Goal: Task Accomplishment & Management: Manage account settings

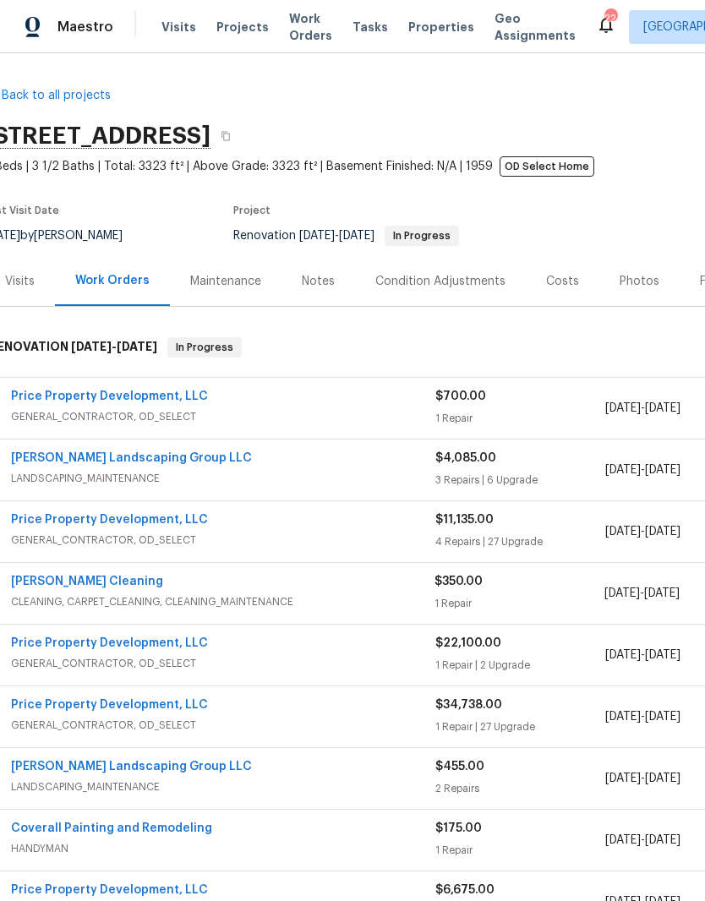
scroll to position [0, 19]
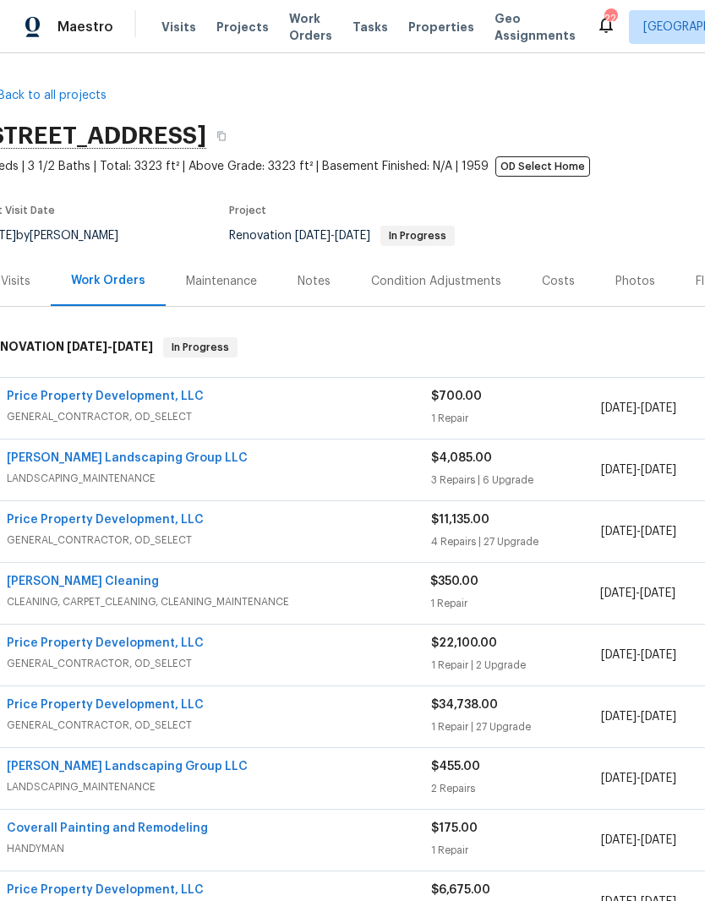
click at [137, 391] on link "Price Property Development, LLC" at bounding box center [105, 397] width 197 height 12
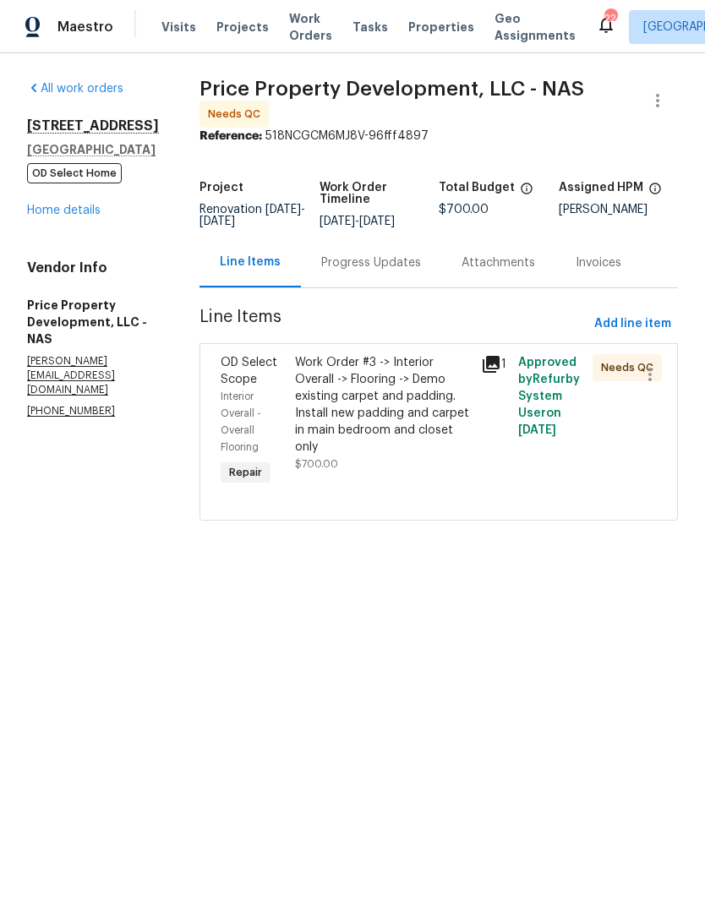
click at [451, 380] on div "Work Order #3 -> Interior Overall -> Flooring -> Demo existing carpet and paddi…" at bounding box center [383, 404] width 176 height 101
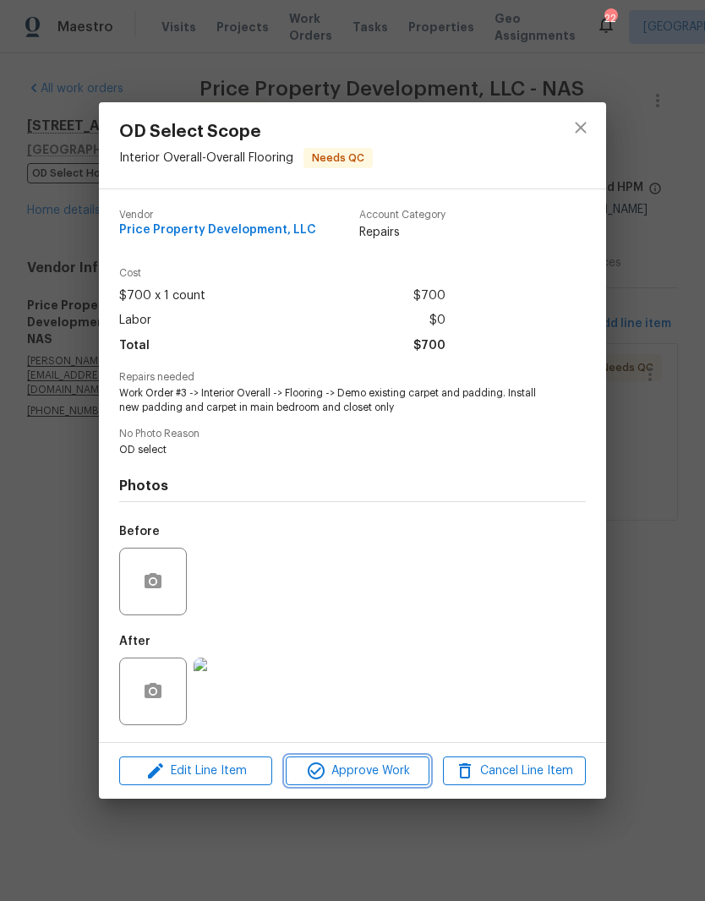
click at [388, 770] on span "Approve Work" at bounding box center [357, 771] width 133 height 21
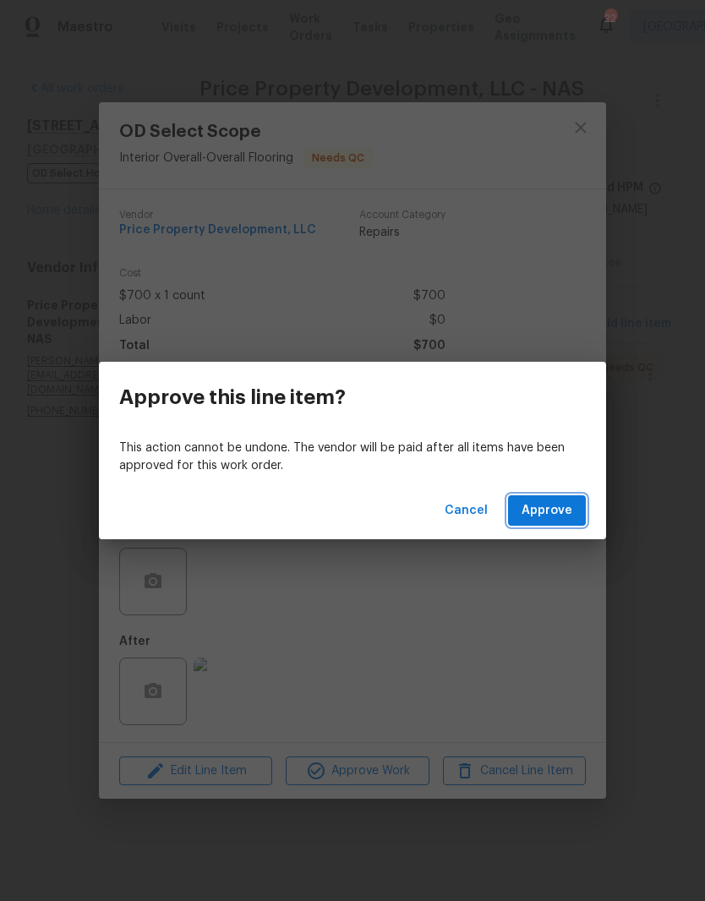
click at [563, 511] on span "Approve" at bounding box center [547, 511] width 51 height 21
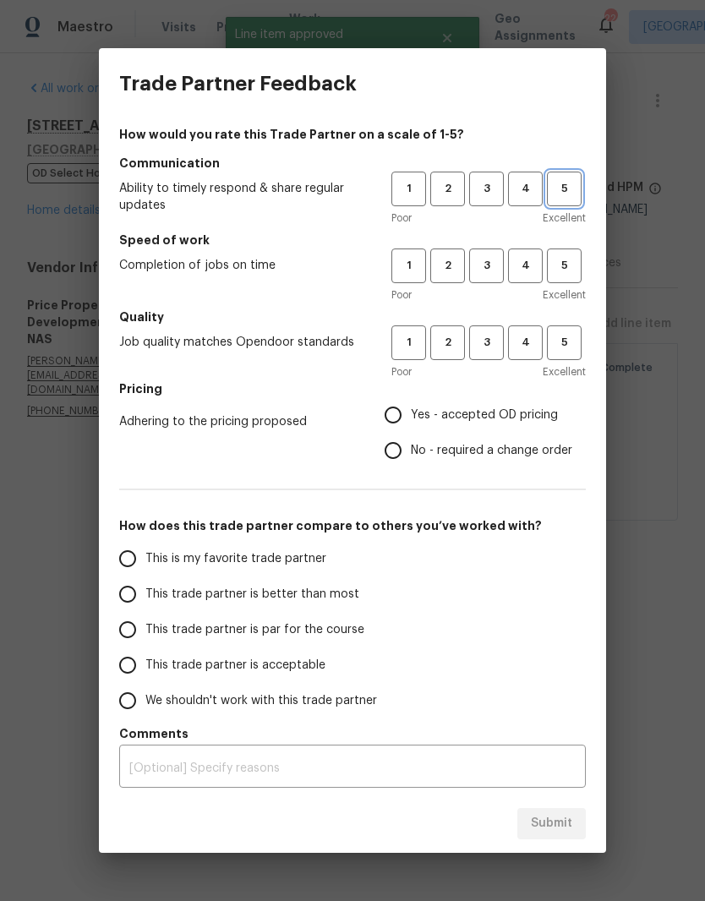
click at [570, 197] on span "5" at bounding box center [564, 188] width 31 height 19
click at [571, 270] on span "5" at bounding box center [564, 265] width 31 height 19
click at [567, 350] on span "5" at bounding box center [564, 342] width 31 height 19
click at [405, 416] on input "Yes - accepted OD pricing" at bounding box center [393, 415] width 36 height 36
radio input "true"
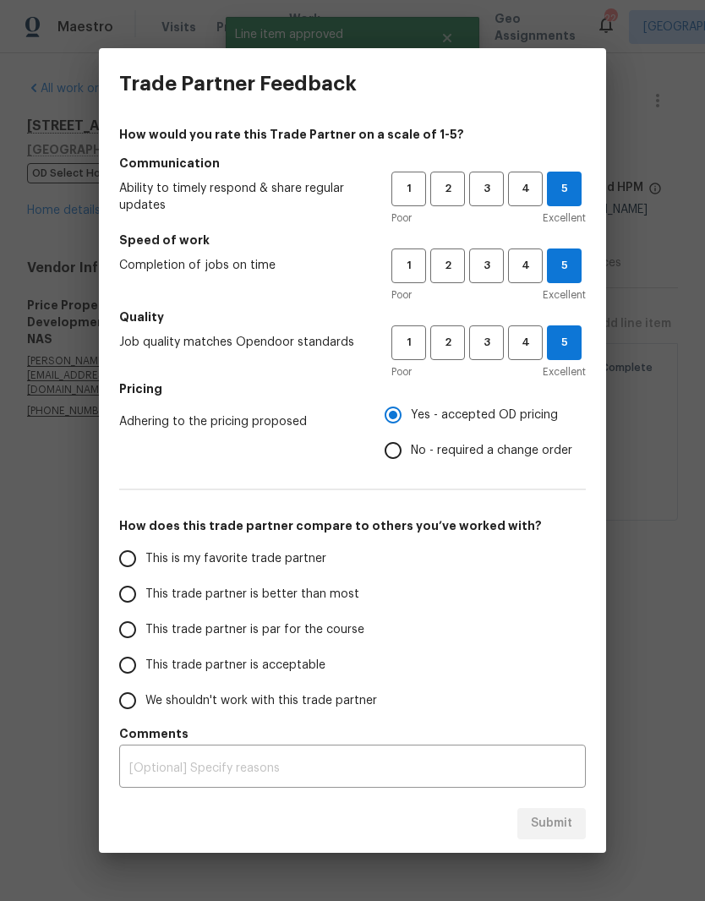
click at [134, 563] on input "This is my favorite trade partner" at bounding box center [128, 559] width 36 height 36
click at [550, 827] on span "Submit" at bounding box center [551, 823] width 41 height 21
radio input "true"
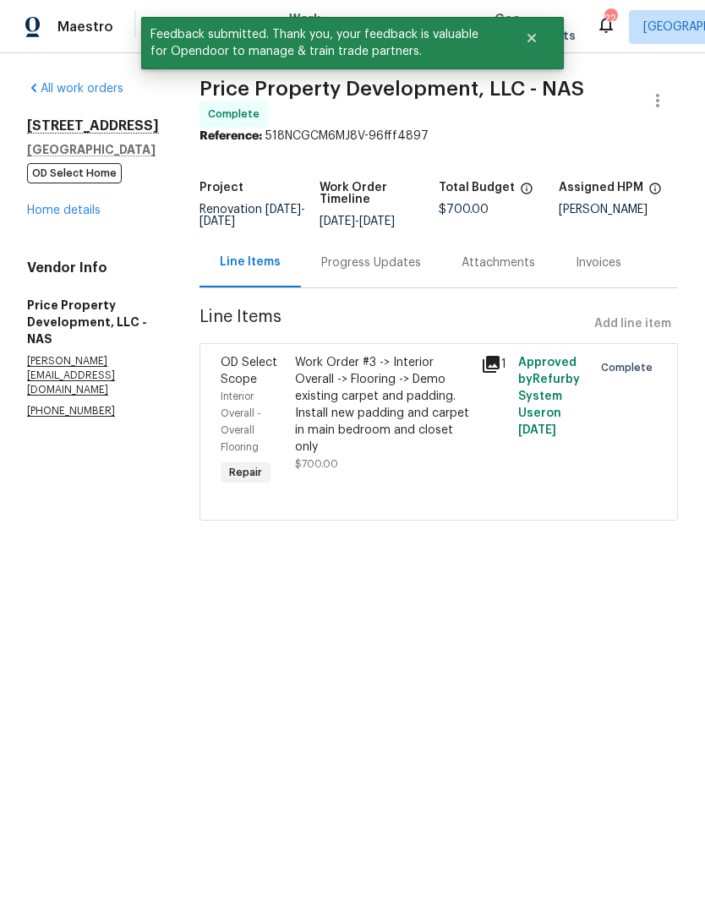
click at [80, 213] on link "Home details" at bounding box center [64, 211] width 74 height 12
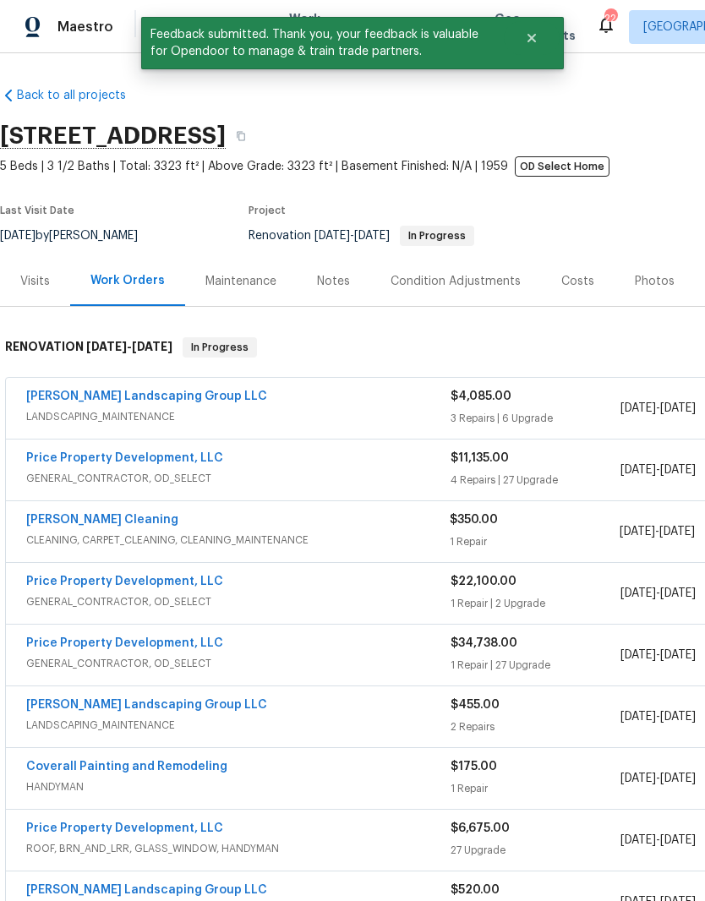
click at [181, 458] on link "Price Property Development, LLC" at bounding box center [124, 458] width 197 height 12
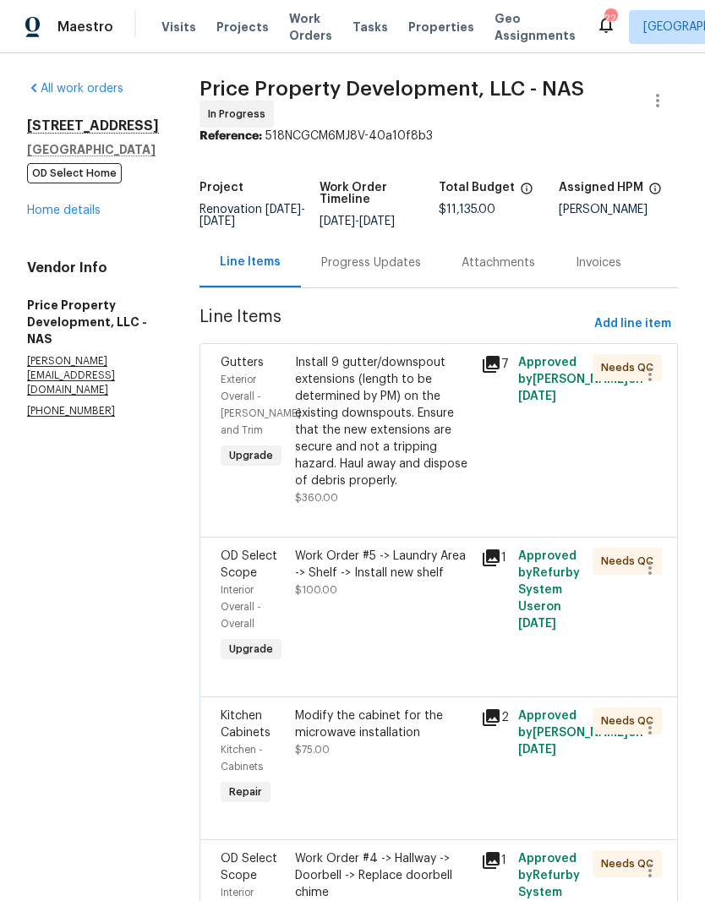
click at [442, 376] on div "Install 9 gutter/downspout extensions (length to be determined by PM) on the ex…" at bounding box center [383, 421] width 176 height 135
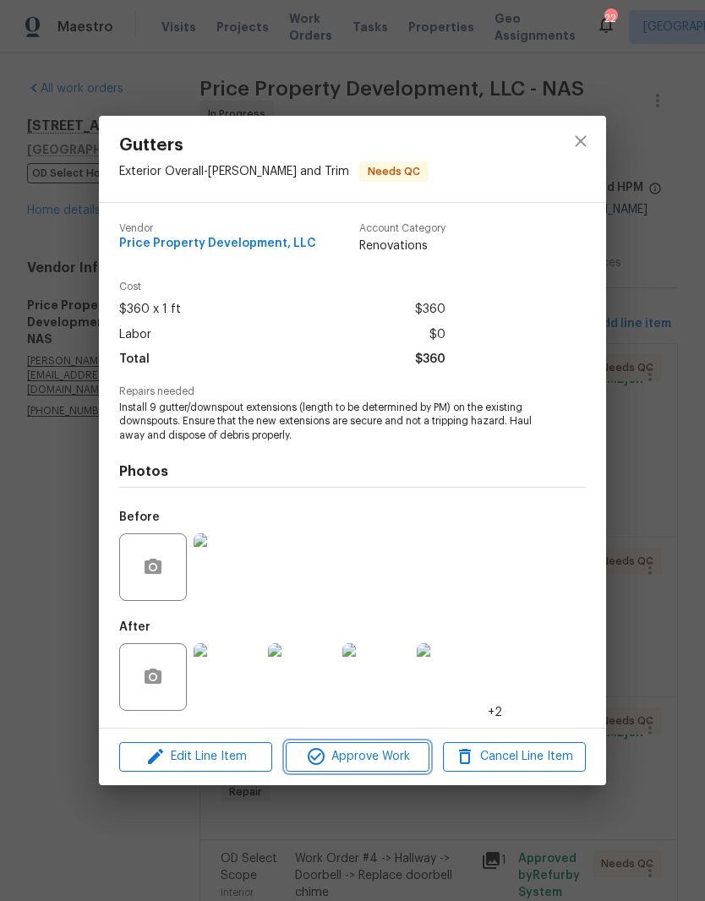
click at [401, 757] on span "Approve Work" at bounding box center [357, 757] width 133 height 21
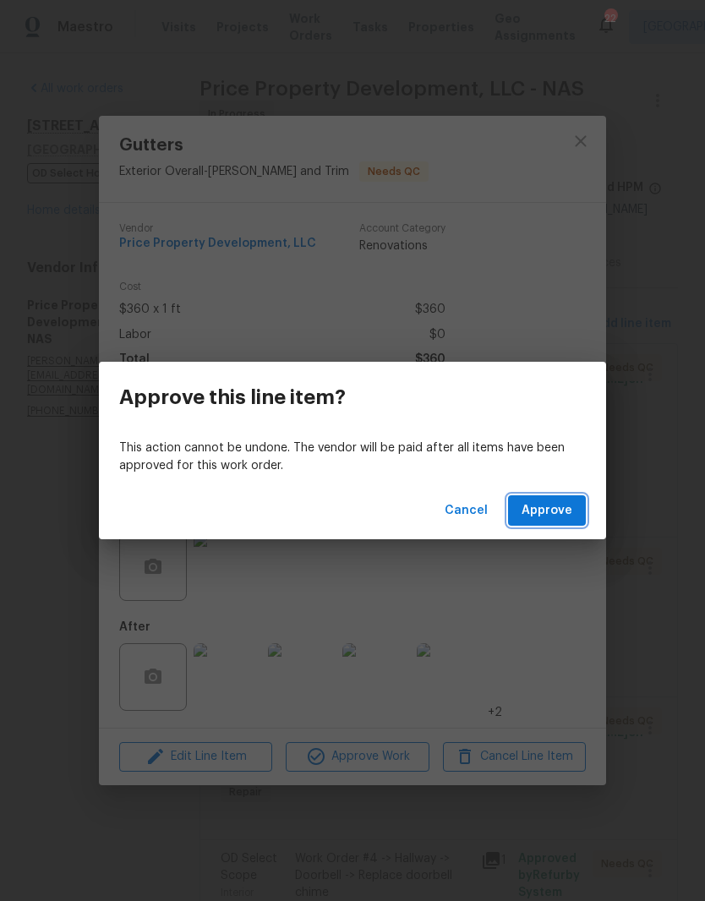
click at [562, 510] on span "Approve" at bounding box center [547, 511] width 51 height 21
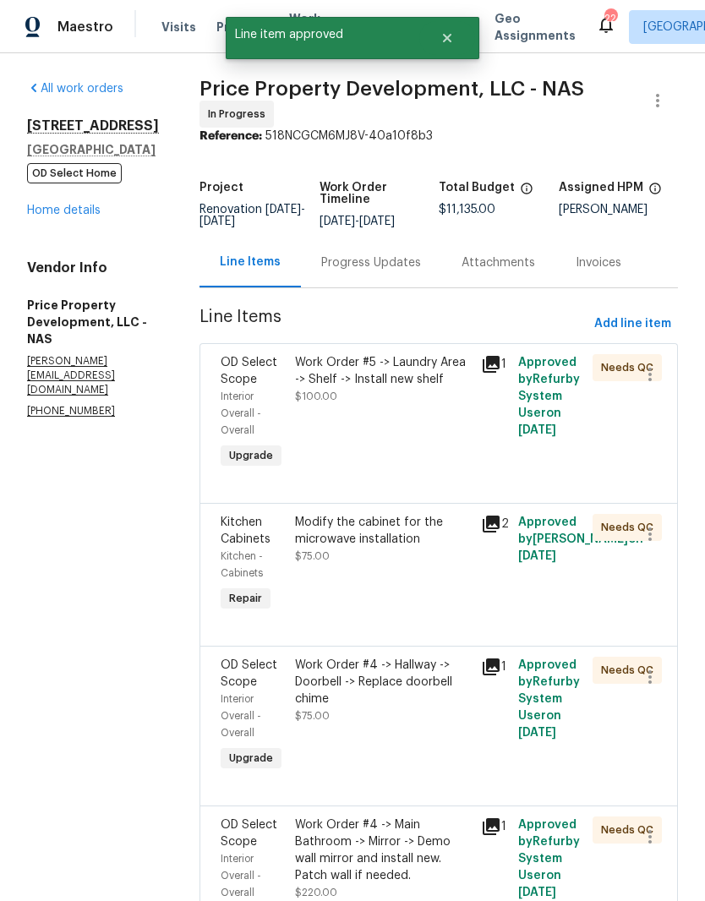
click at [454, 379] on div "Work Order #5 -> Laundry Area -> Shelf -> Install new shelf" at bounding box center [383, 371] width 176 height 34
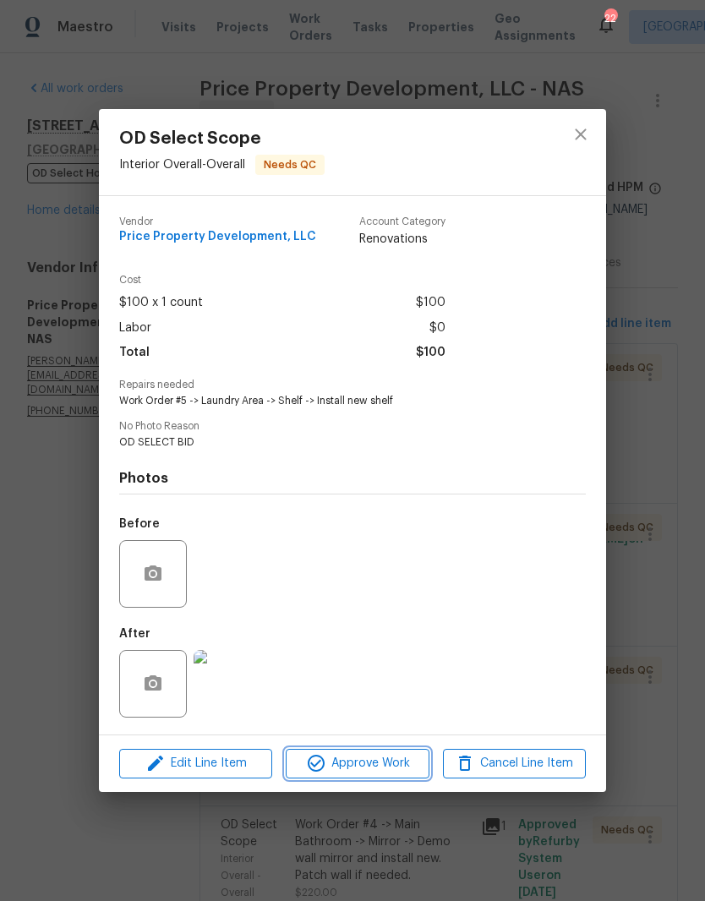
click at [380, 762] on span "Approve Work" at bounding box center [357, 763] width 133 height 21
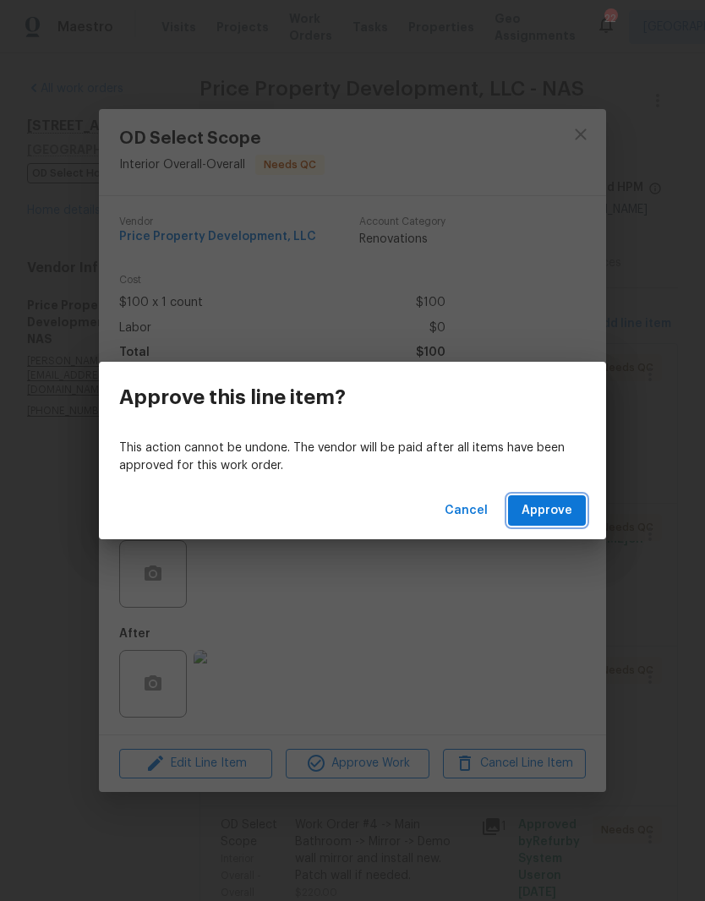
click at [561, 506] on span "Approve" at bounding box center [547, 511] width 51 height 21
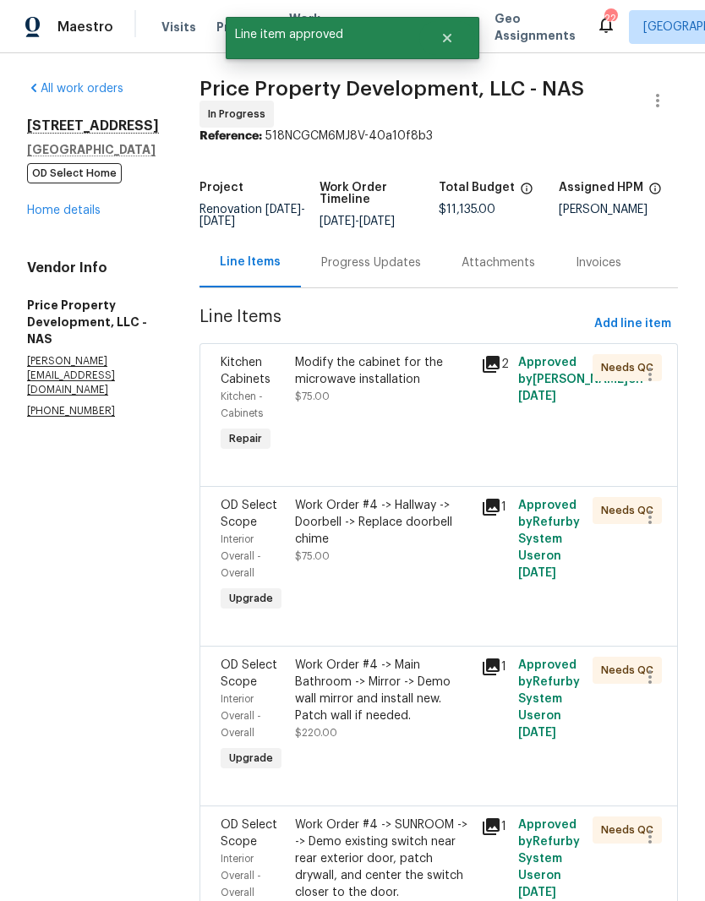
click at [458, 388] on div "Modify the cabinet for the microwave installation" at bounding box center [383, 371] width 176 height 34
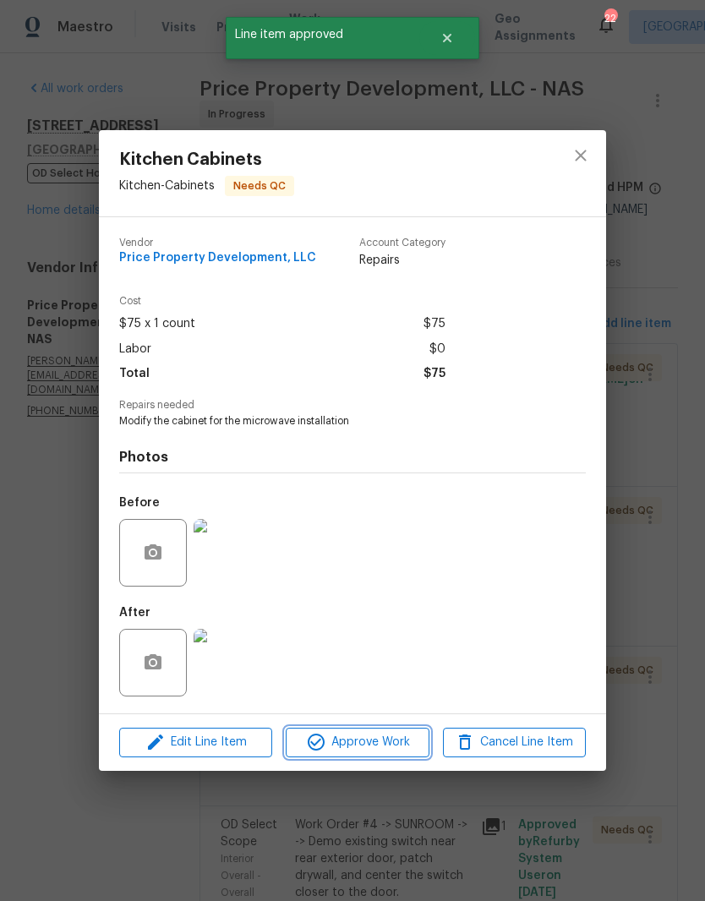
click at [392, 753] on span "Approve Work" at bounding box center [357, 742] width 133 height 21
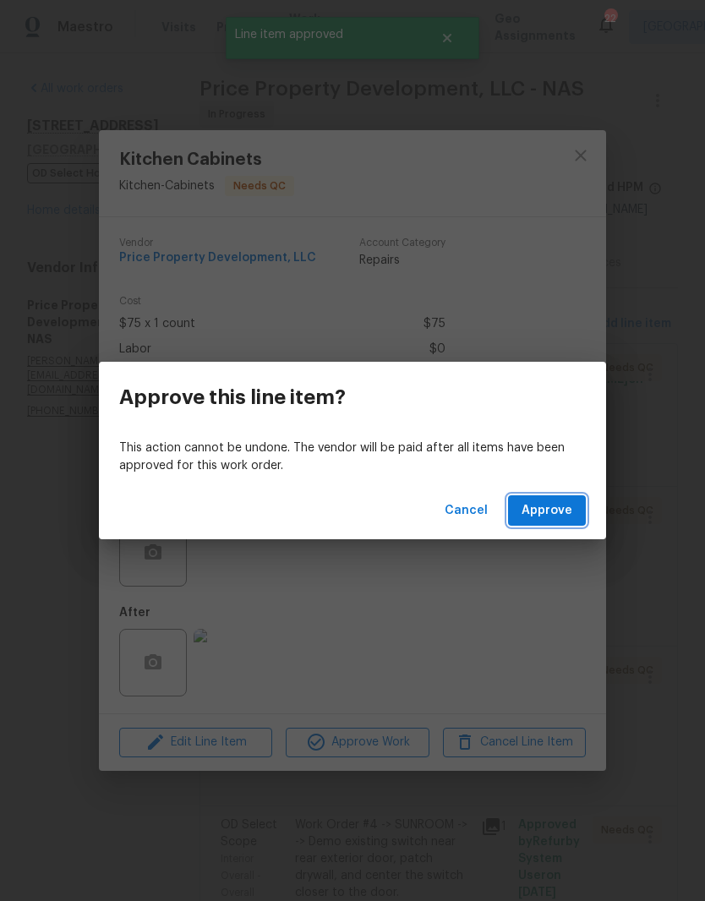
click at [558, 511] on span "Approve" at bounding box center [547, 511] width 51 height 21
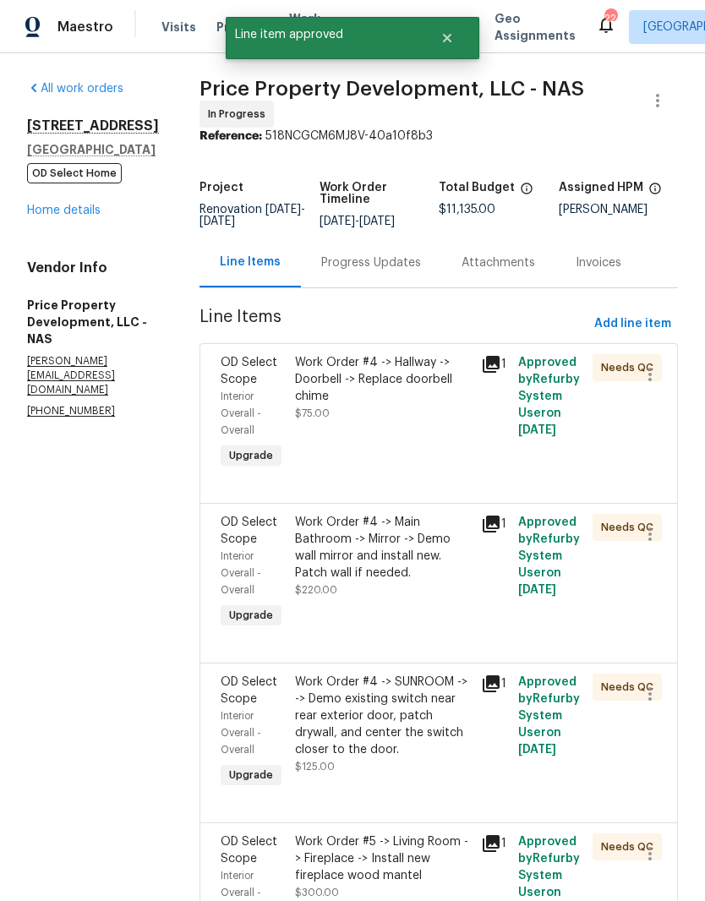
click at [447, 390] on div "Work Order #4 -> Hallway -> Doorbell -> Replace doorbell chime" at bounding box center [383, 379] width 176 height 51
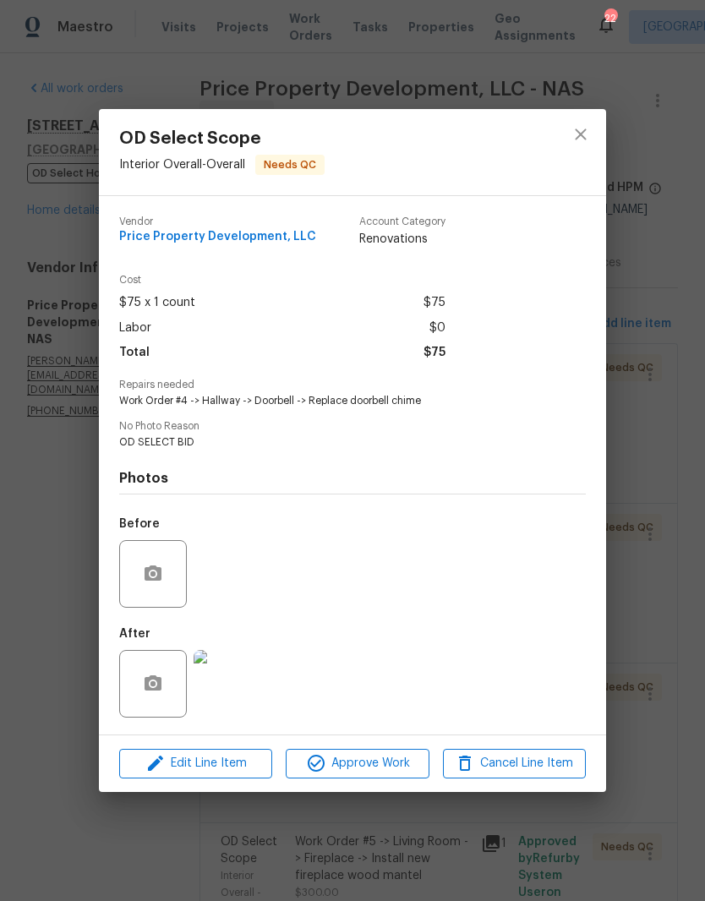
click at [239, 687] on img at bounding box center [228, 684] width 68 height 68
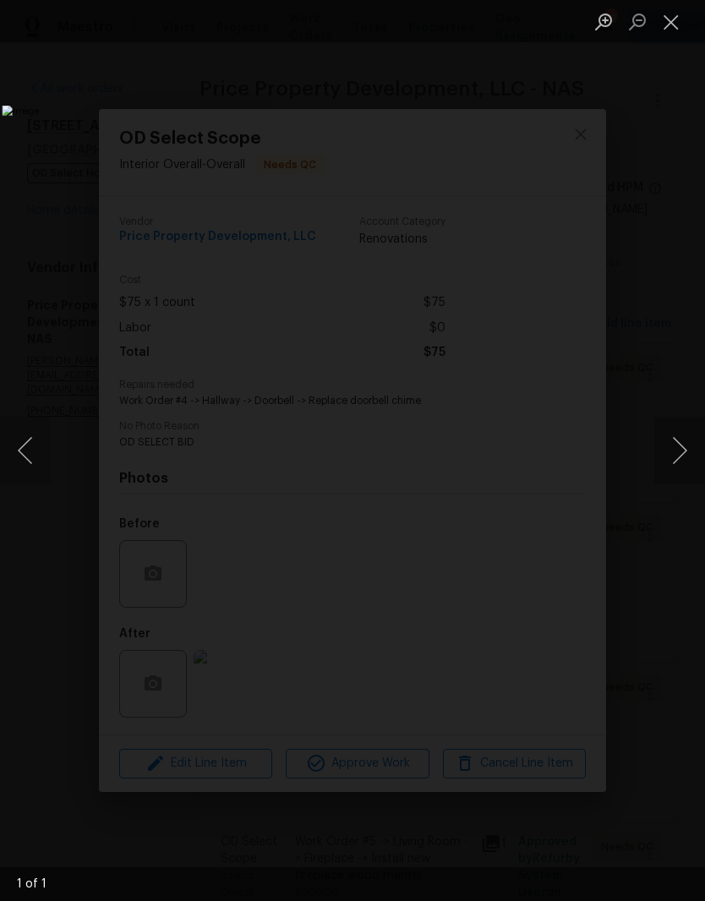
click at [673, 26] on button "Close lightbox" at bounding box center [672, 22] width 34 height 30
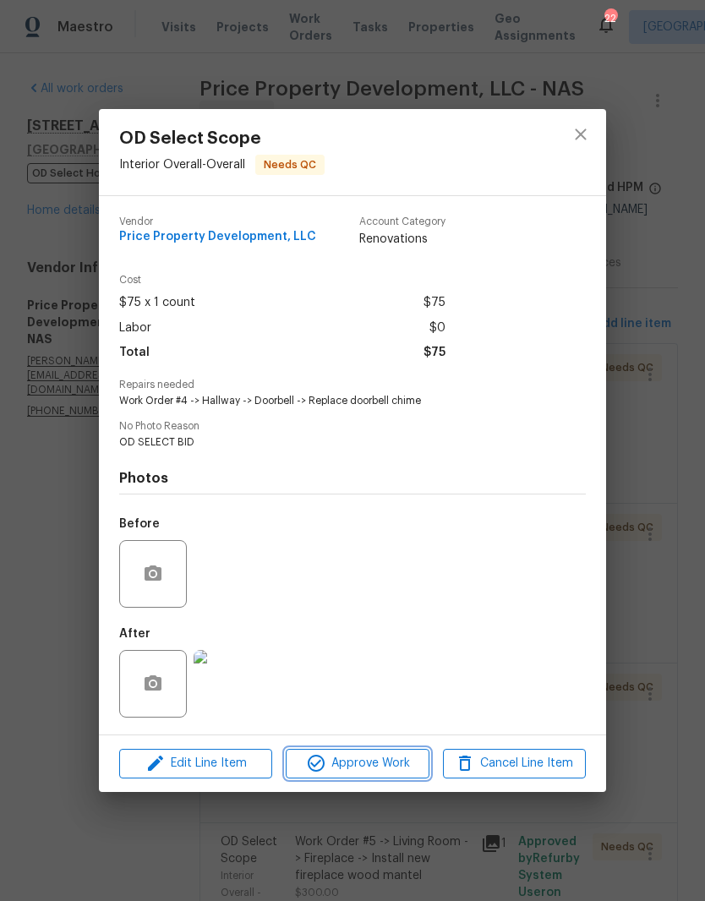
click at [391, 765] on span "Approve Work" at bounding box center [357, 763] width 133 height 21
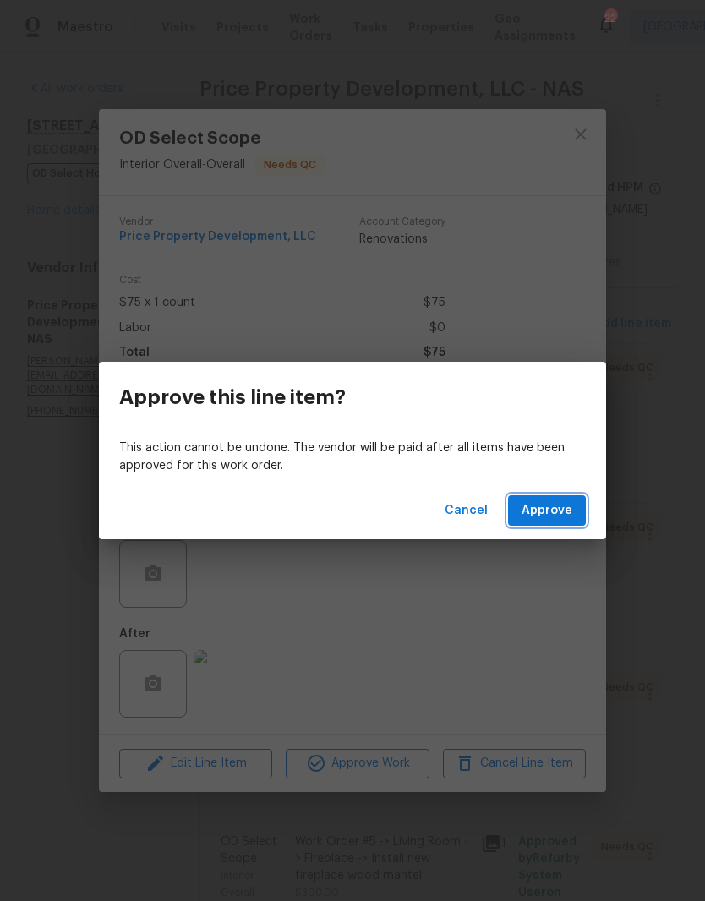
click at [556, 509] on span "Approve" at bounding box center [547, 511] width 51 height 21
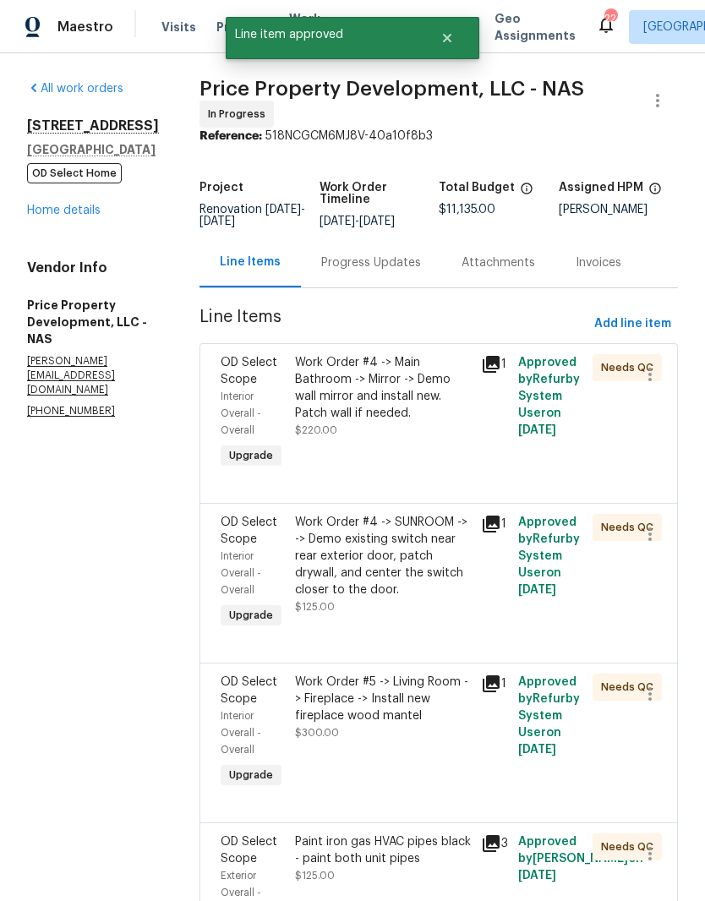
click at [450, 382] on div "Work Order #4 -> Main Bathroom -> Mirror -> Demo wall mirror and install new. P…" at bounding box center [383, 388] width 176 height 68
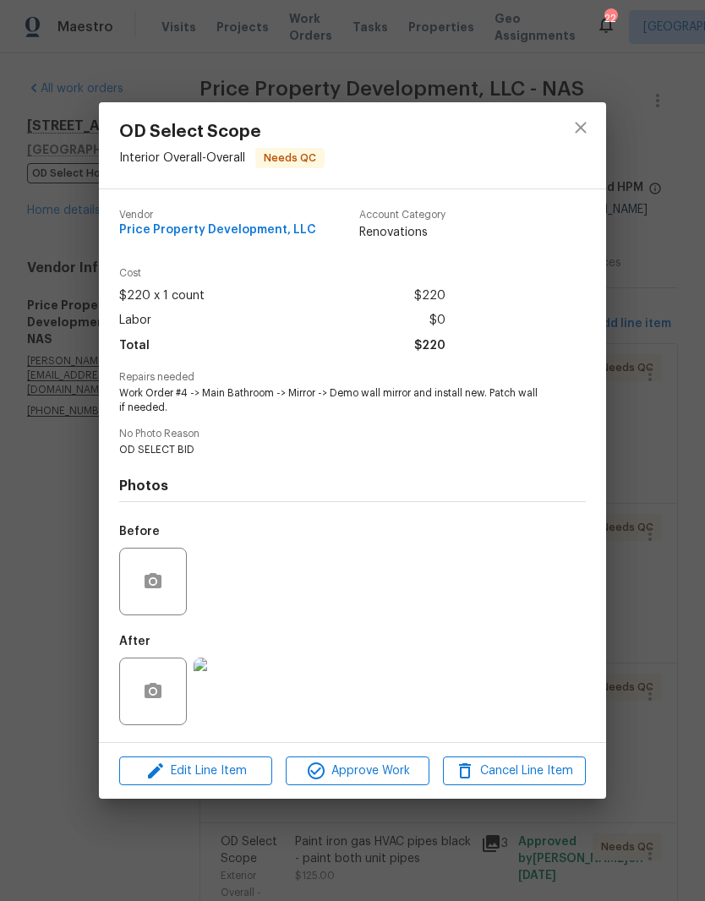
click at [238, 693] on img at bounding box center [228, 692] width 68 height 68
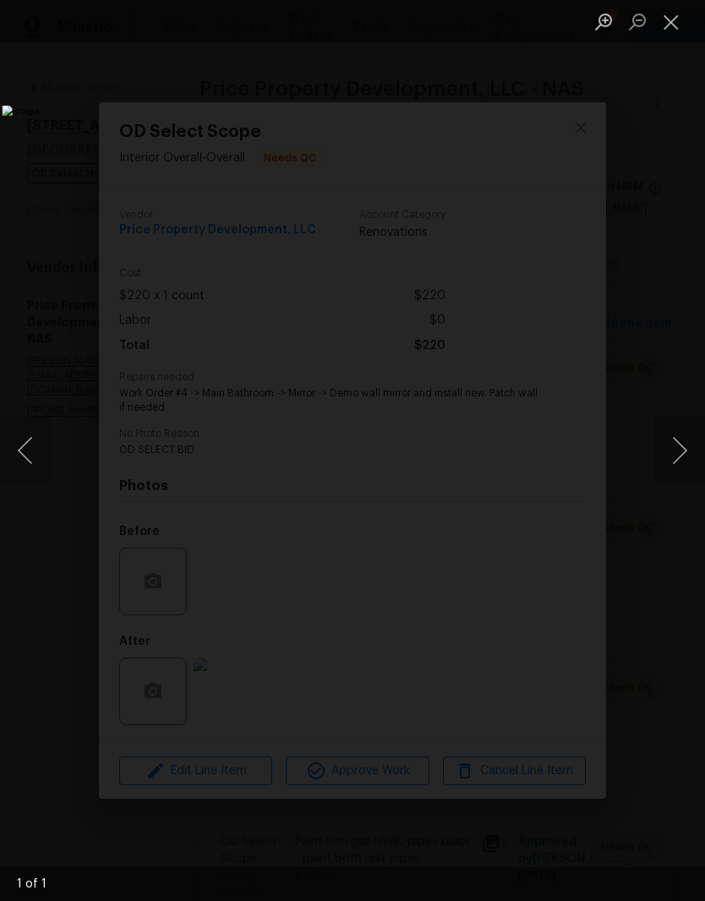
click at [676, 30] on button "Close lightbox" at bounding box center [672, 22] width 34 height 30
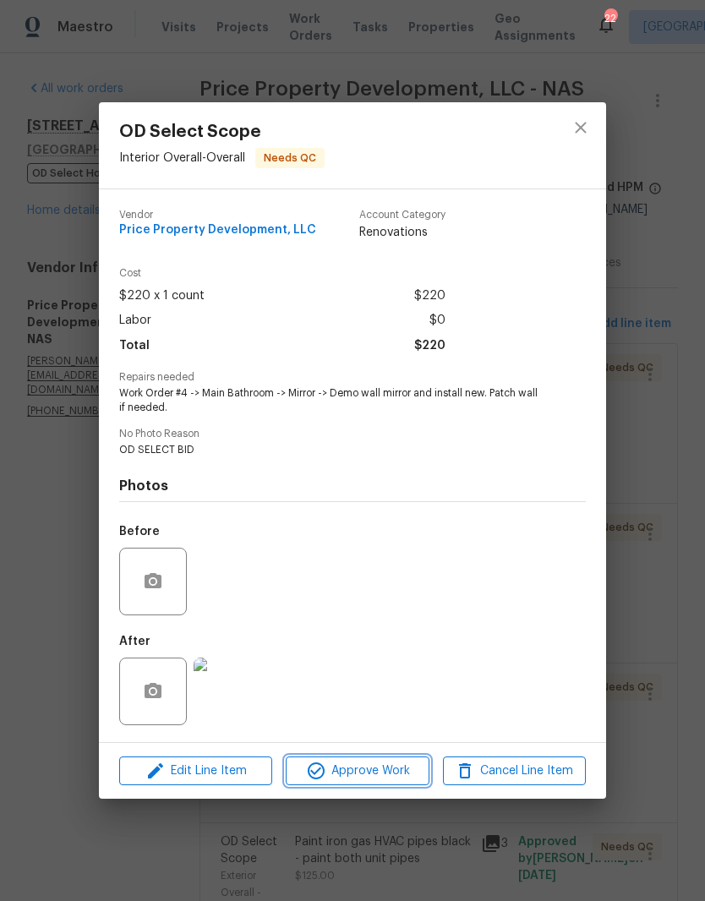
click at [385, 774] on span "Approve Work" at bounding box center [357, 771] width 133 height 21
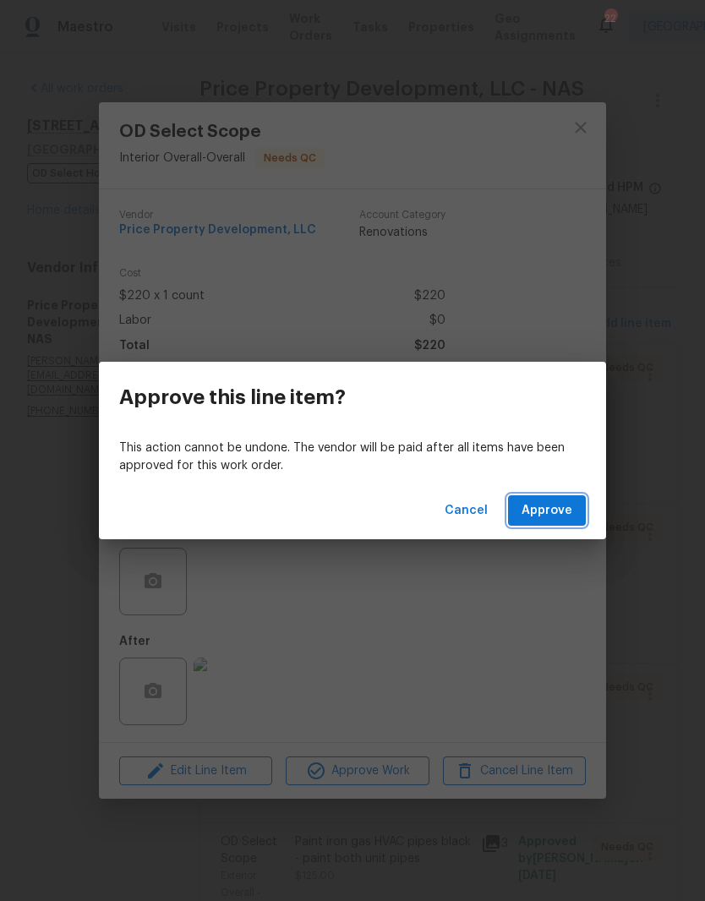
click at [567, 511] on span "Approve" at bounding box center [547, 511] width 51 height 21
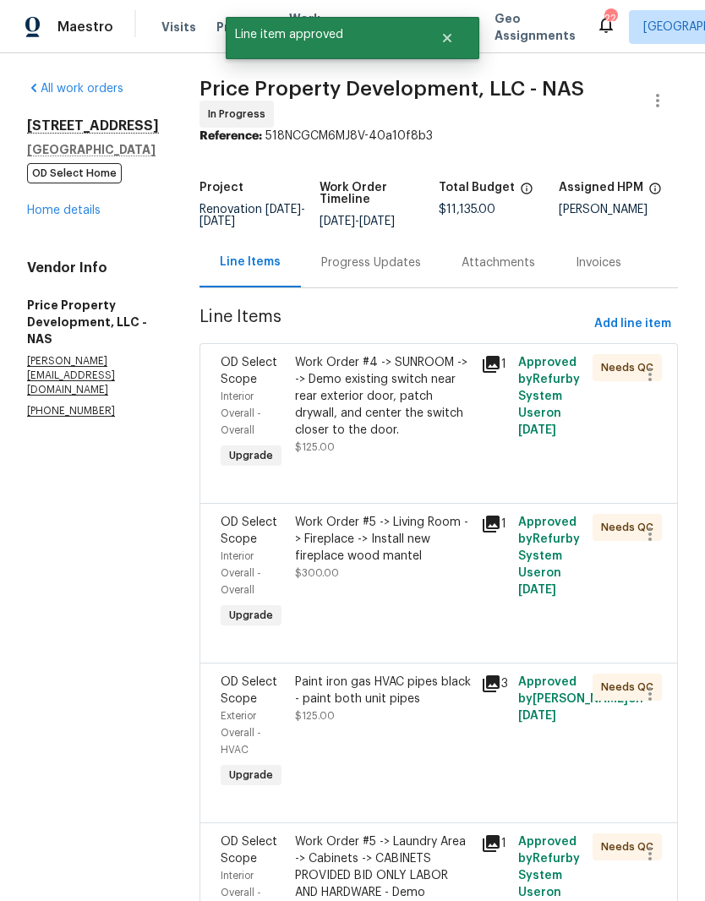
click at [446, 400] on div "Work Order #4 -> SUNROOM -> -> Demo existing switch near rear exterior door, pa…" at bounding box center [383, 396] width 176 height 85
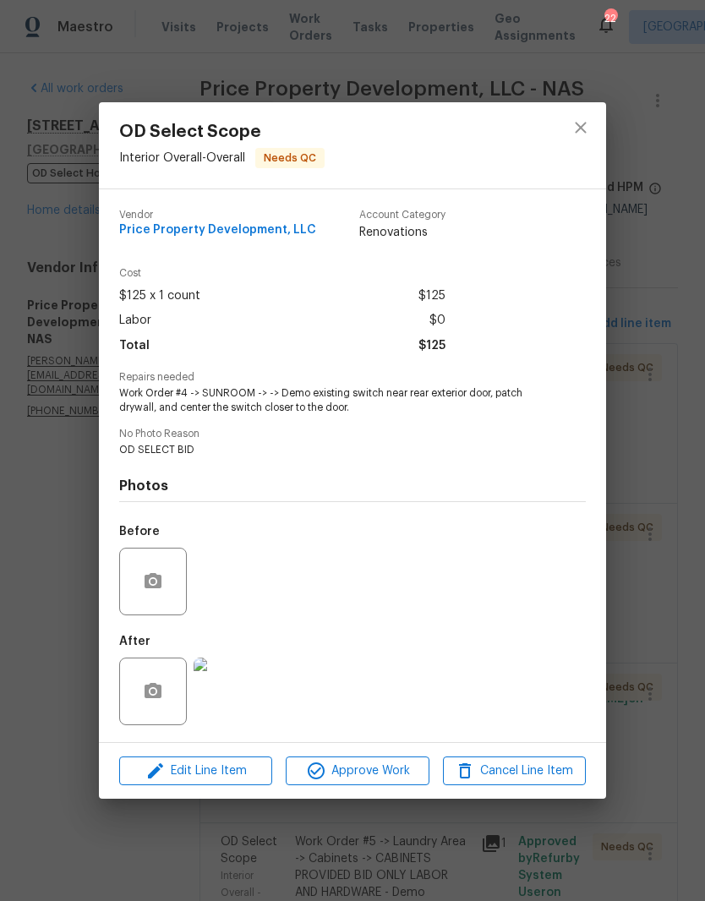
click at [238, 687] on img at bounding box center [228, 692] width 68 height 68
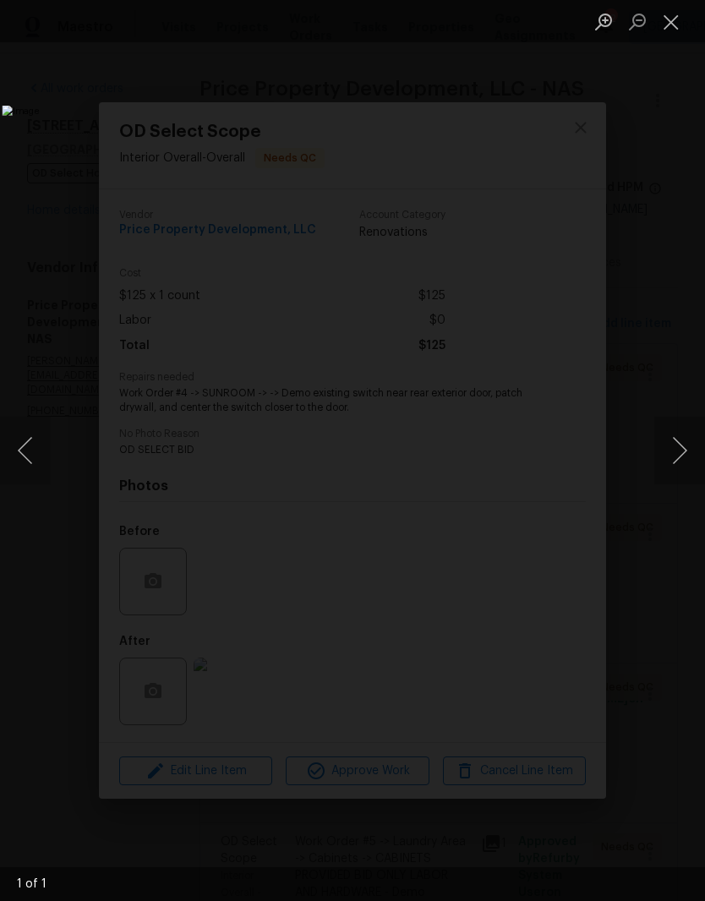
click at [676, 27] on button "Close lightbox" at bounding box center [672, 22] width 34 height 30
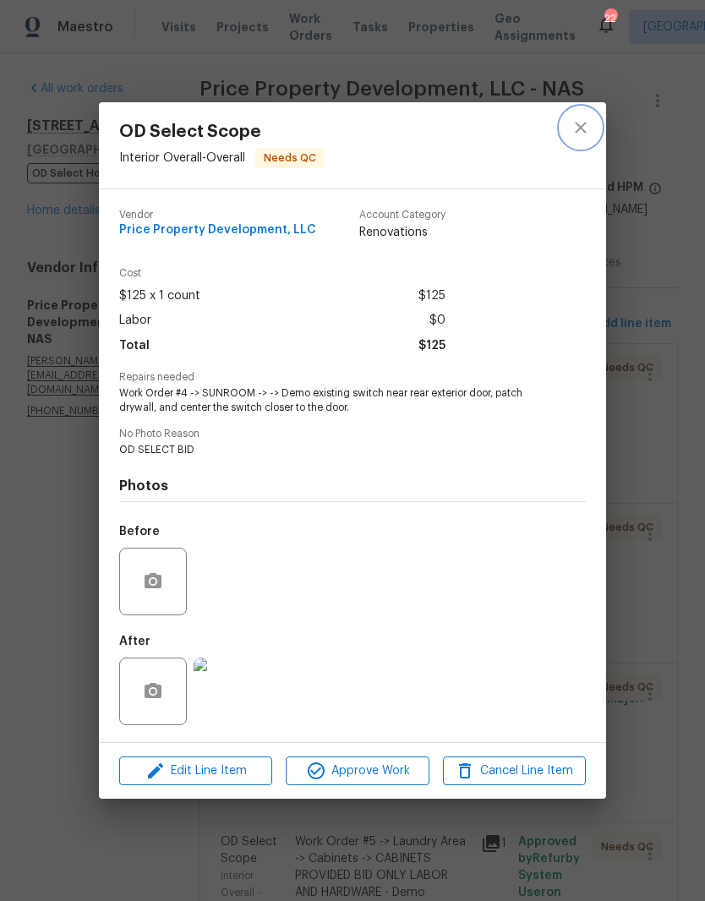
click at [588, 129] on icon "close" at bounding box center [581, 128] width 20 height 20
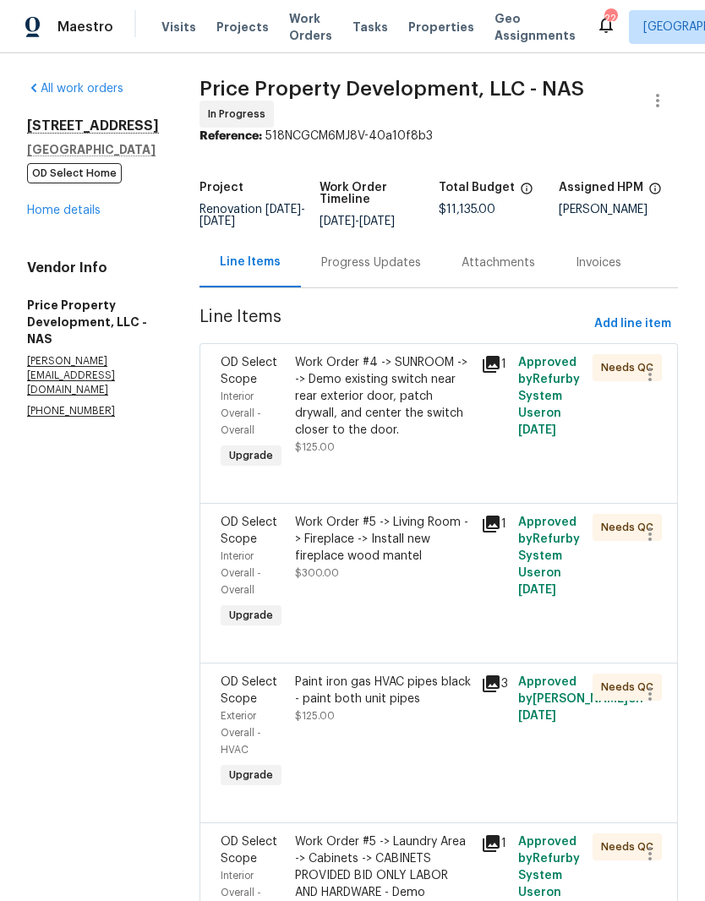
click at [471, 565] on div "Work Order #5 -> Living Room -> Fireplace -> Install new fireplace wood mantel" at bounding box center [383, 539] width 176 height 51
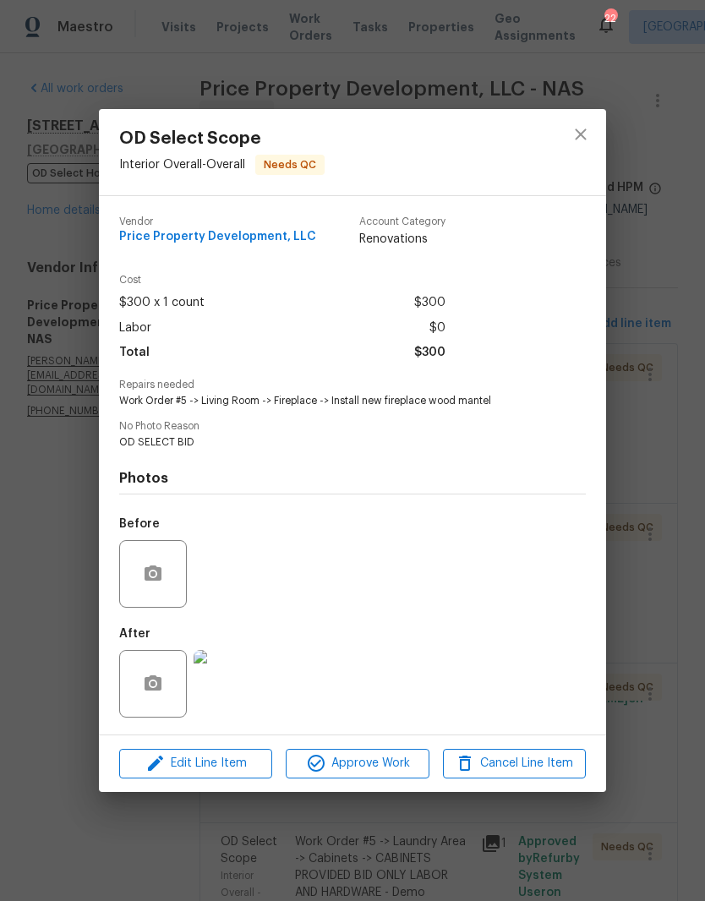
click at [243, 693] on img at bounding box center [228, 684] width 68 height 68
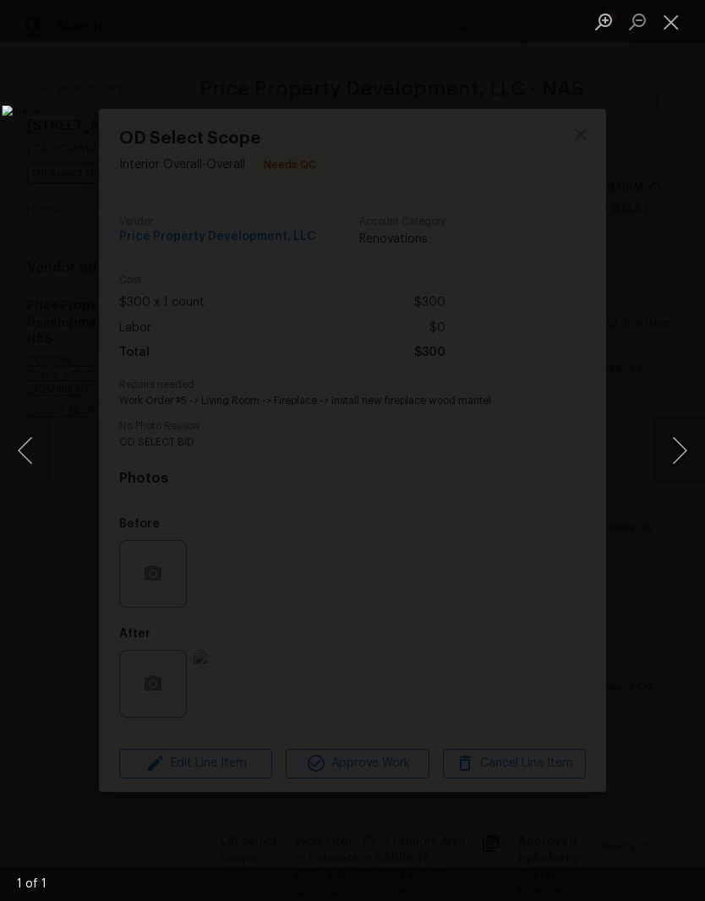
click at [673, 26] on button "Close lightbox" at bounding box center [672, 22] width 34 height 30
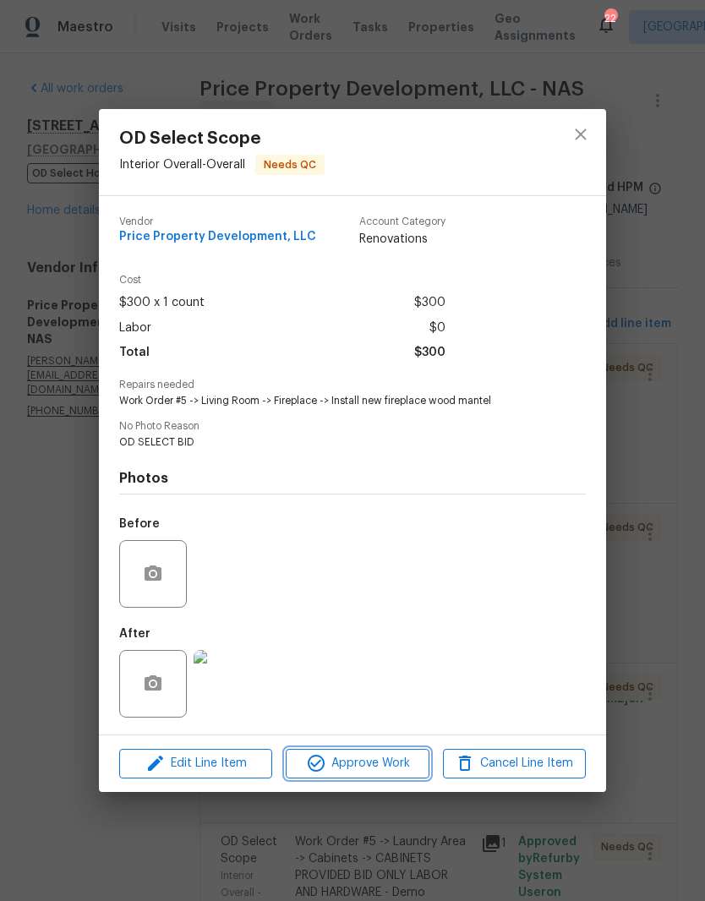
click at [399, 767] on span "Approve Work" at bounding box center [357, 763] width 133 height 21
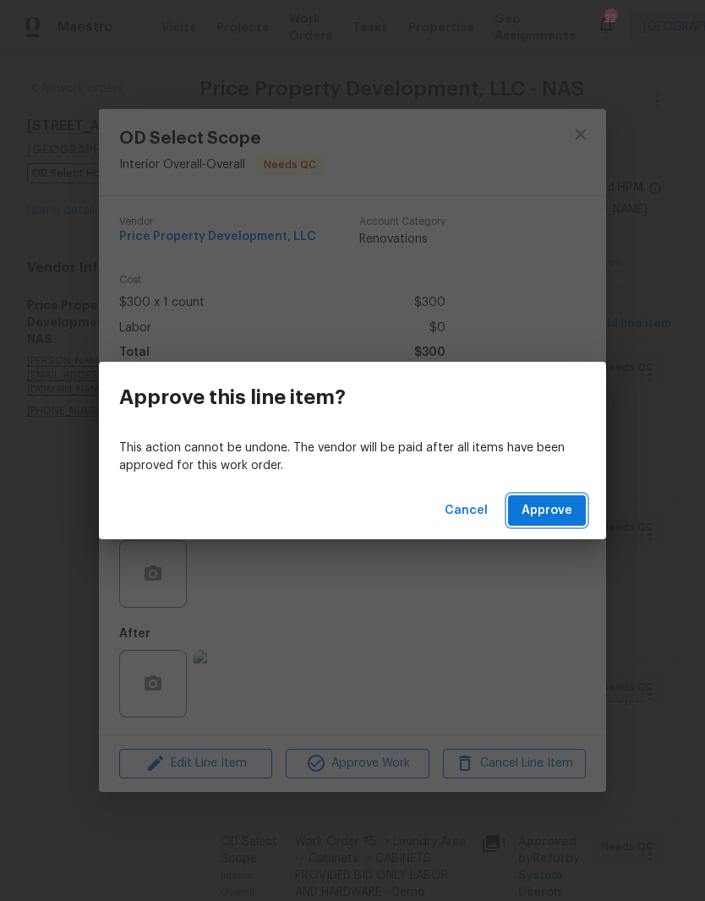
click at [567, 503] on span "Approve" at bounding box center [547, 511] width 51 height 21
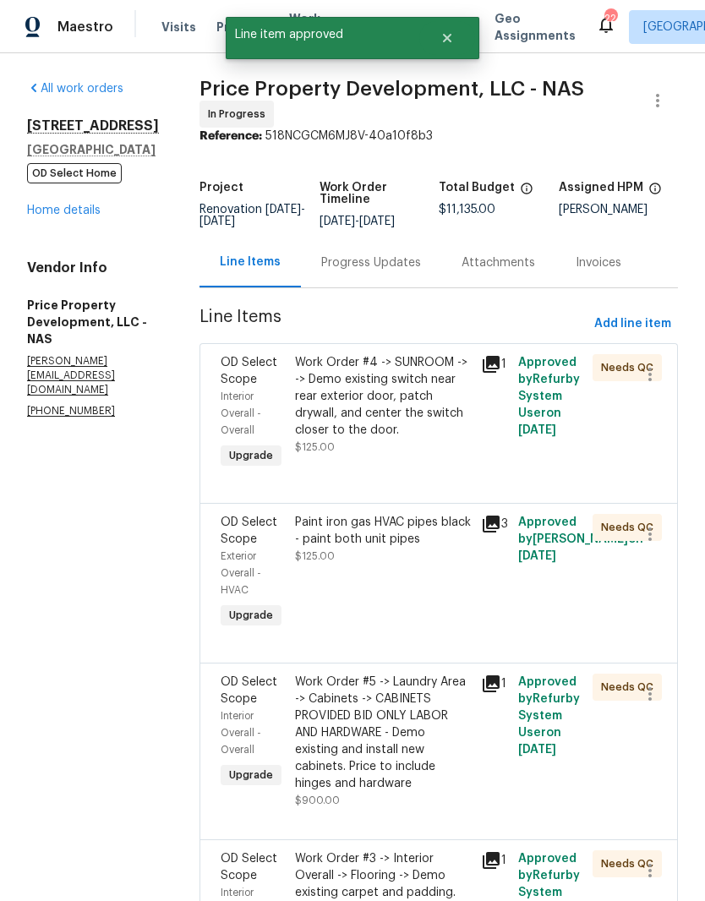
click at [464, 548] on div "Paint iron gas HVAC pipes black - paint both unit pipes" at bounding box center [383, 531] width 176 height 34
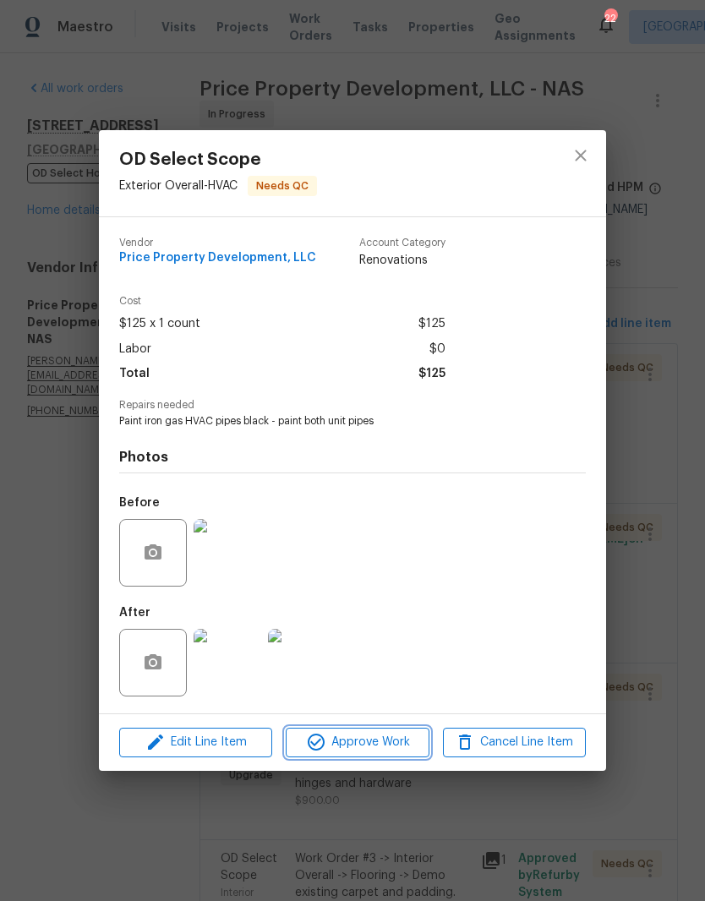
click at [394, 745] on span "Approve Work" at bounding box center [357, 742] width 133 height 21
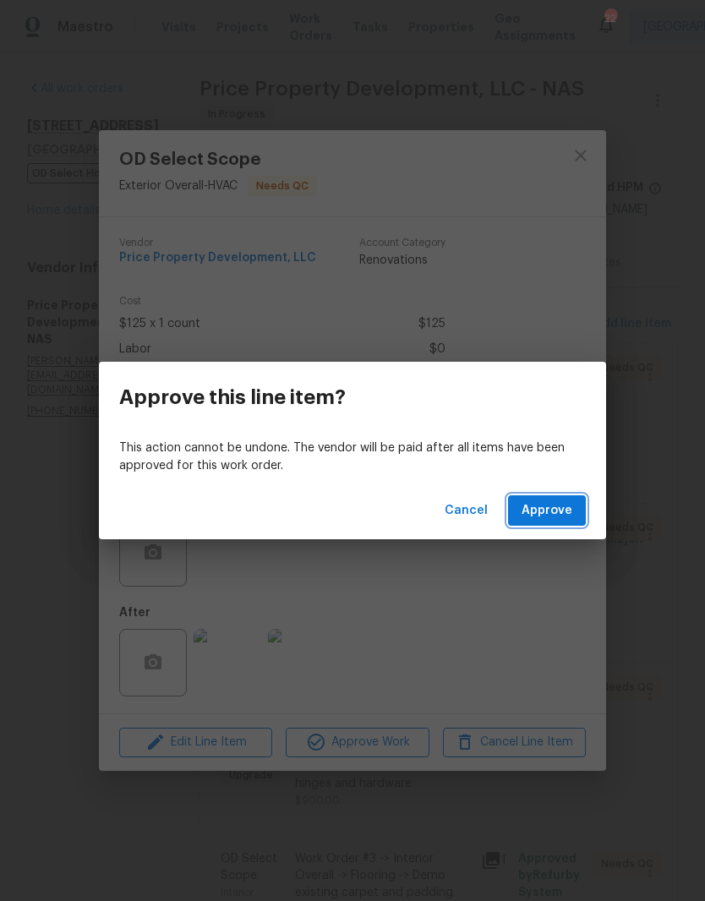
click at [567, 507] on span "Approve" at bounding box center [547, 511] width 51 height 21
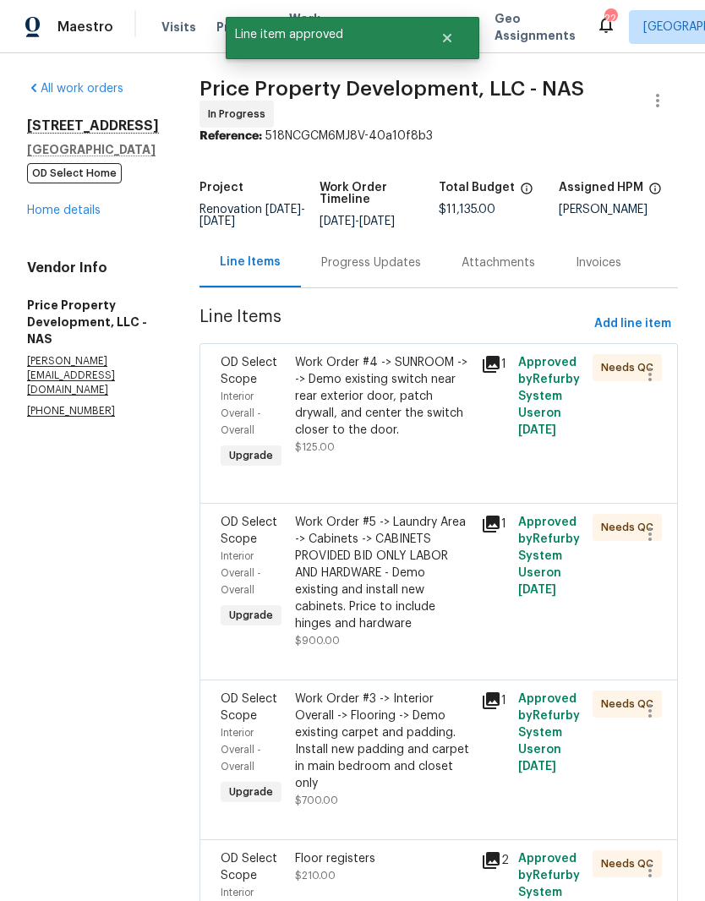
click at [471, 563] on div "Work Order #5 -> Laundry Area -> Cabinets -> CABINETS PROVIDED BID ONLY LABOR A…" at bounding box center [383, 573] width 176 height 118
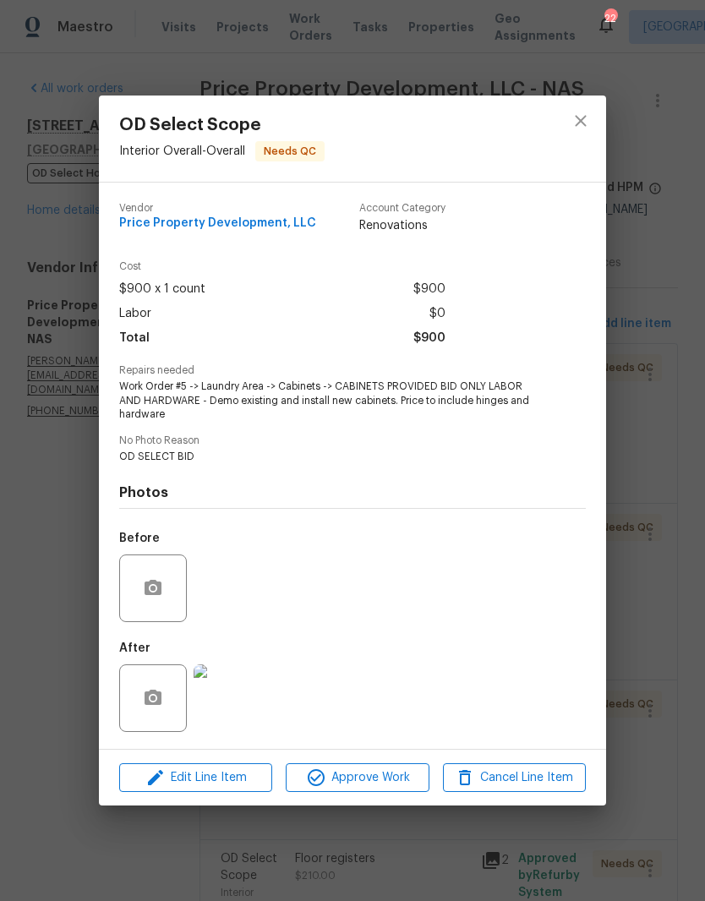
click at [239, 704] on img at bounding box center [228, 699] width 68 height 68
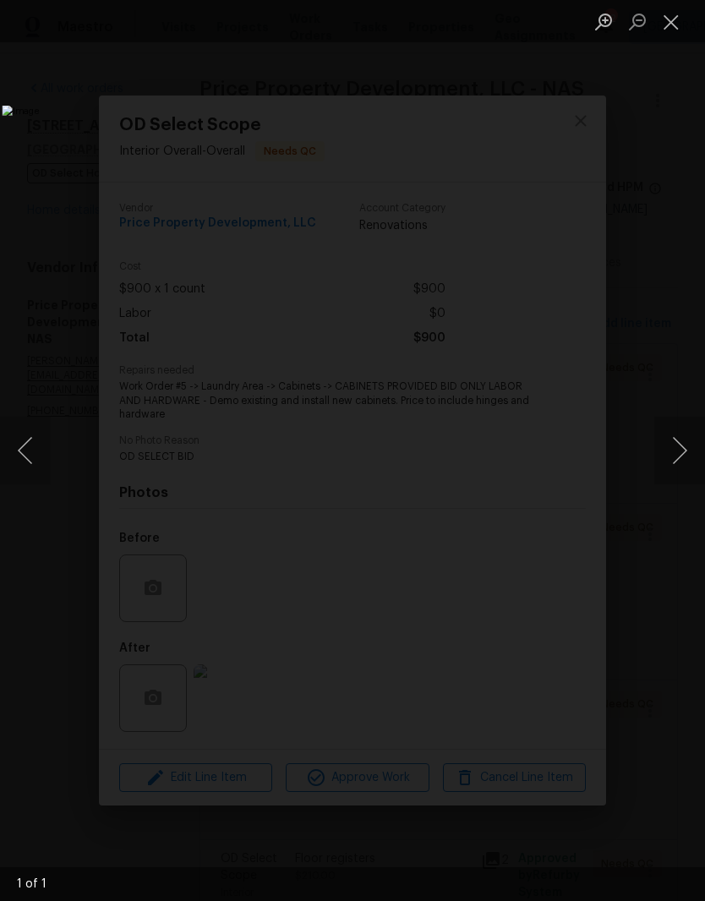
click at [672, 22] on button "Close lightbox" at bounding box center [672, 22] width 34 height 30
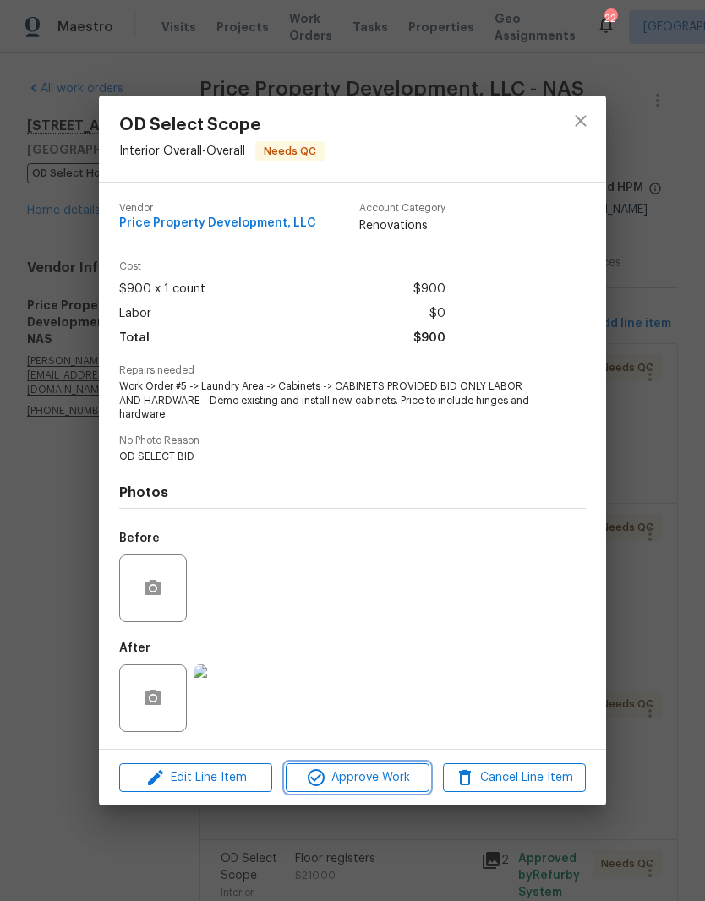
click at [389, 779] on span "Approve Work" at bounding box center [357, 778] width 133 height 21
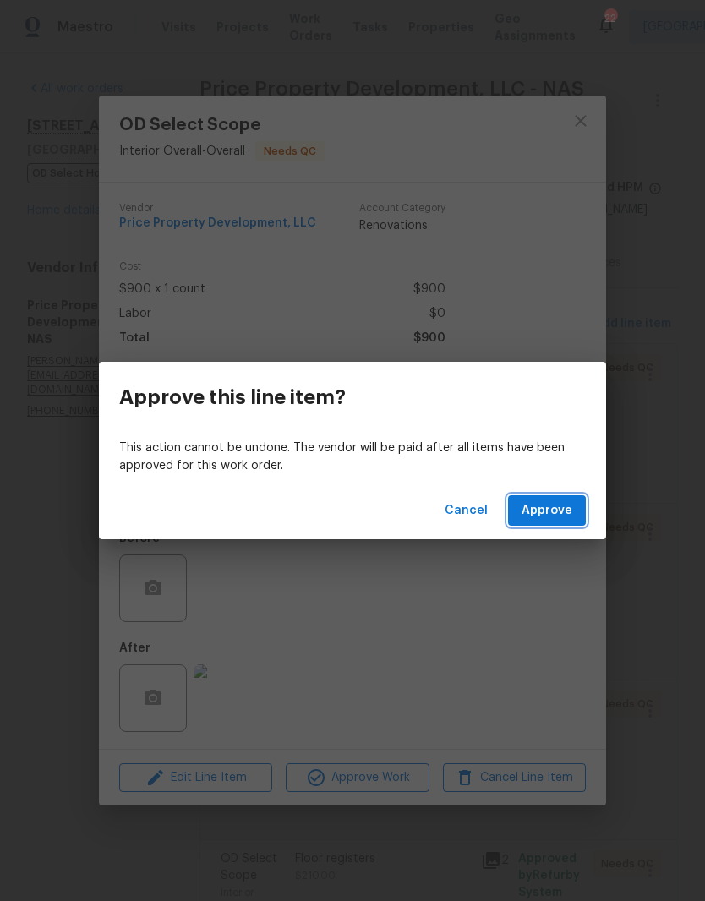
click at [570, 508] on span "Approve" at bounding box center [547, 511] width 51 height 21
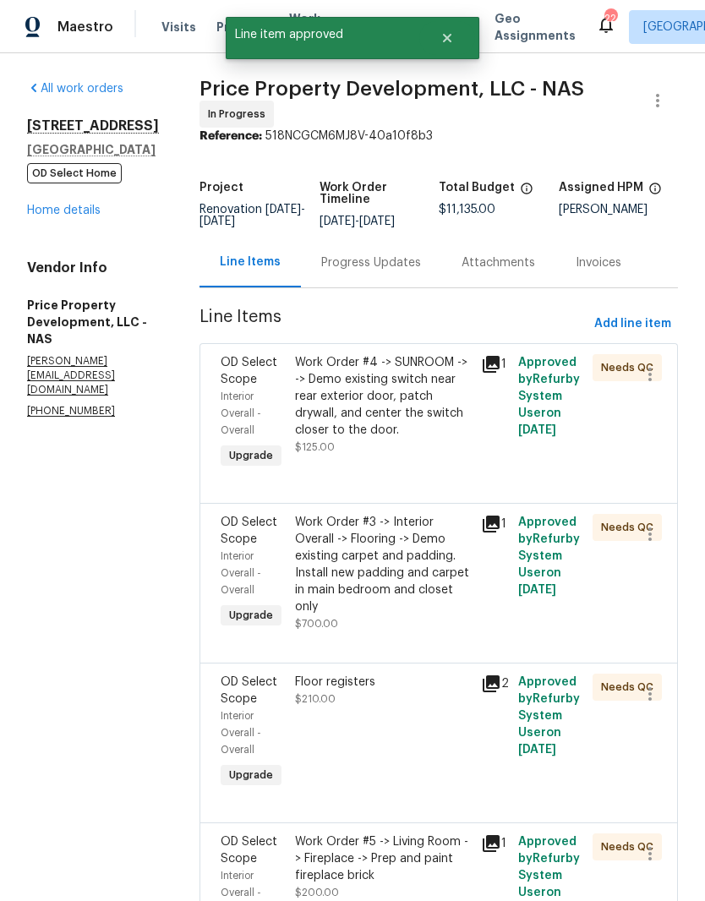
click at [469, 560] on div "Work Order #3 -> Interior Overall -> Flooring -> Demo existing carpet and paddi…" at bounding box center [383, 564] width 176 height 101
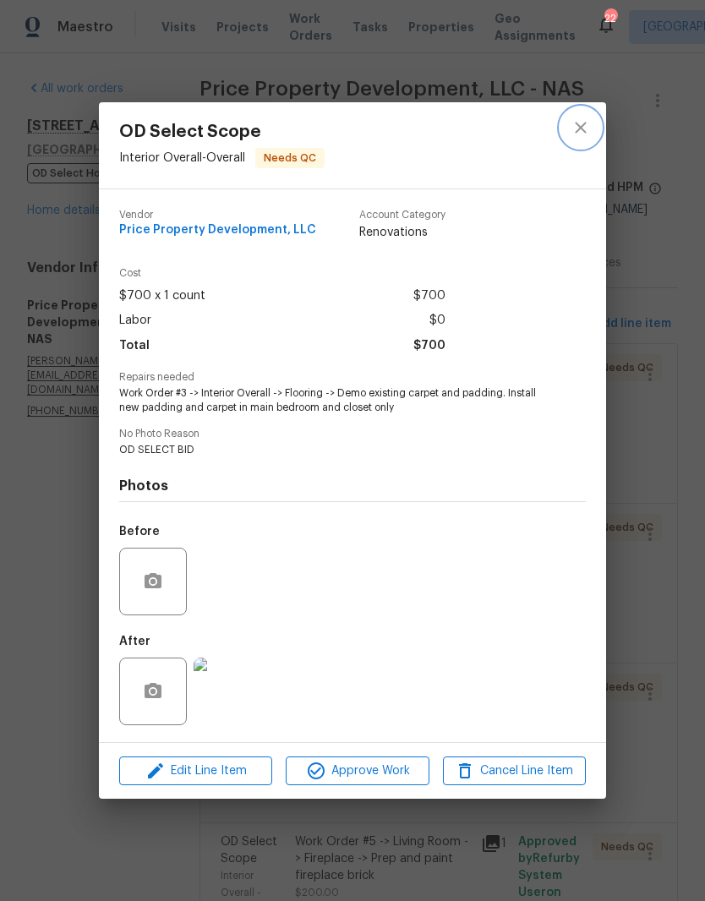
click at [585, 127] on icon "close" at bounding box center [581, 128] width 20 height 20
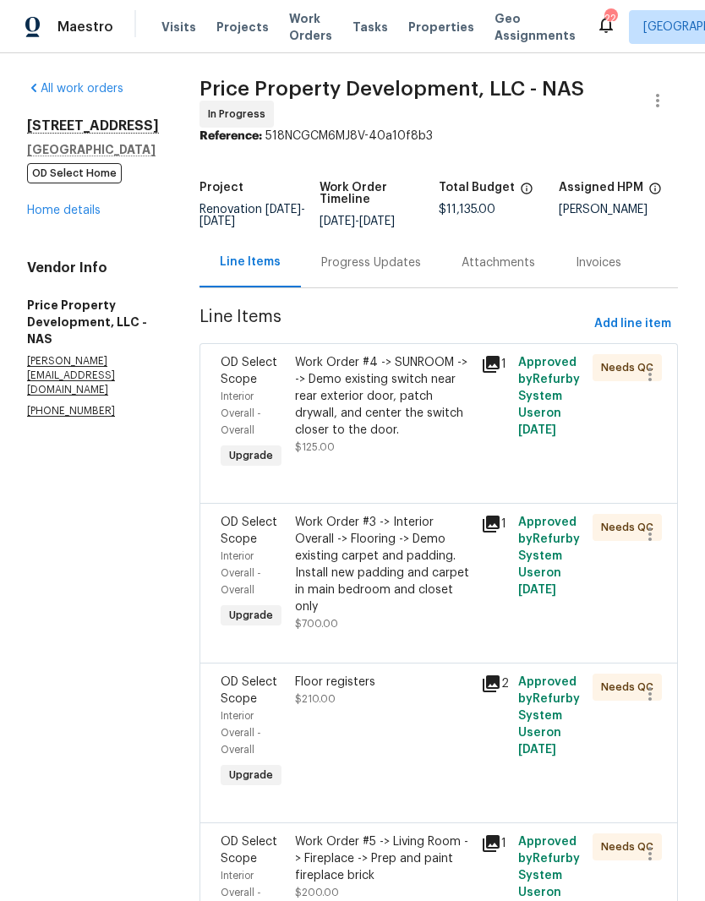
click at [82, 212] on link "Home details" at bounding box center [64, 211] width 74 height 12
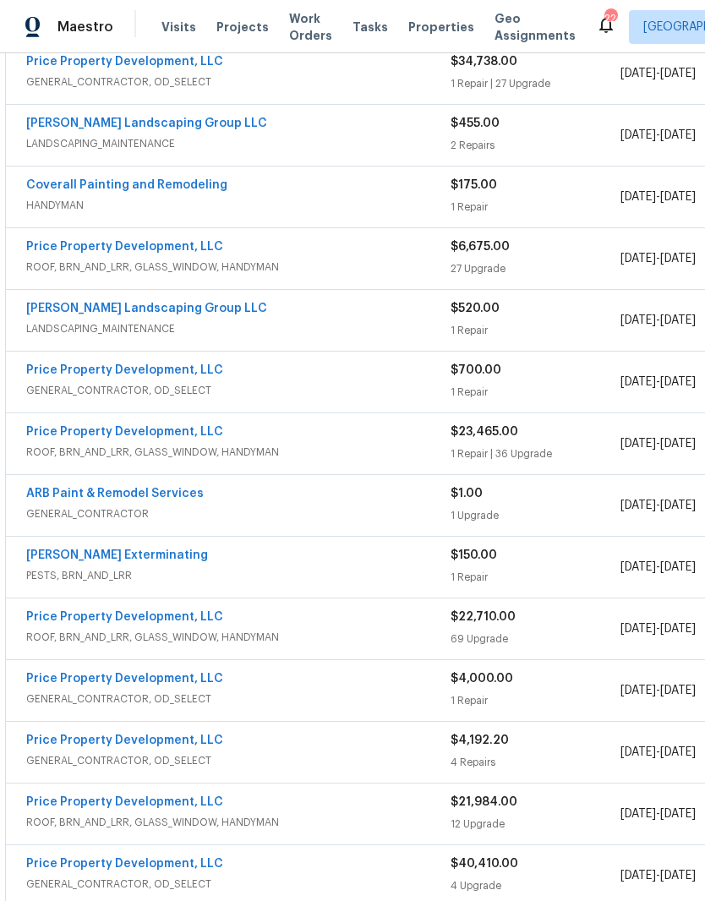
scroll to position [582, 0]
click at [185, 370] on link "Price Property Development, LLC" at bounding box center [124, 370] width 197 height 12
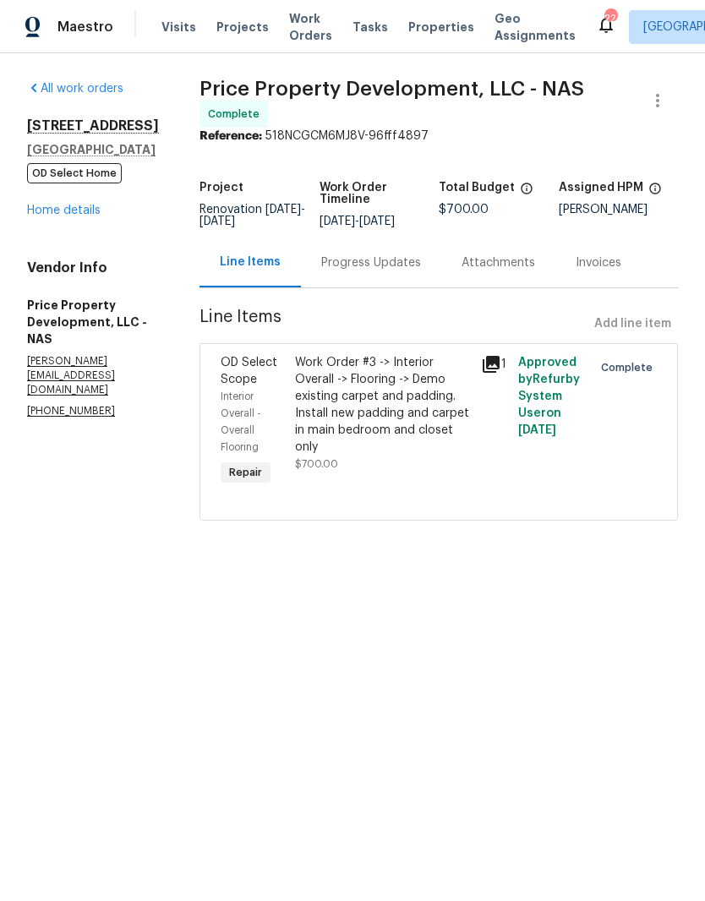
click at [88, 210] on link "Home details" at bounding box center [64, 211] width 74 height 12
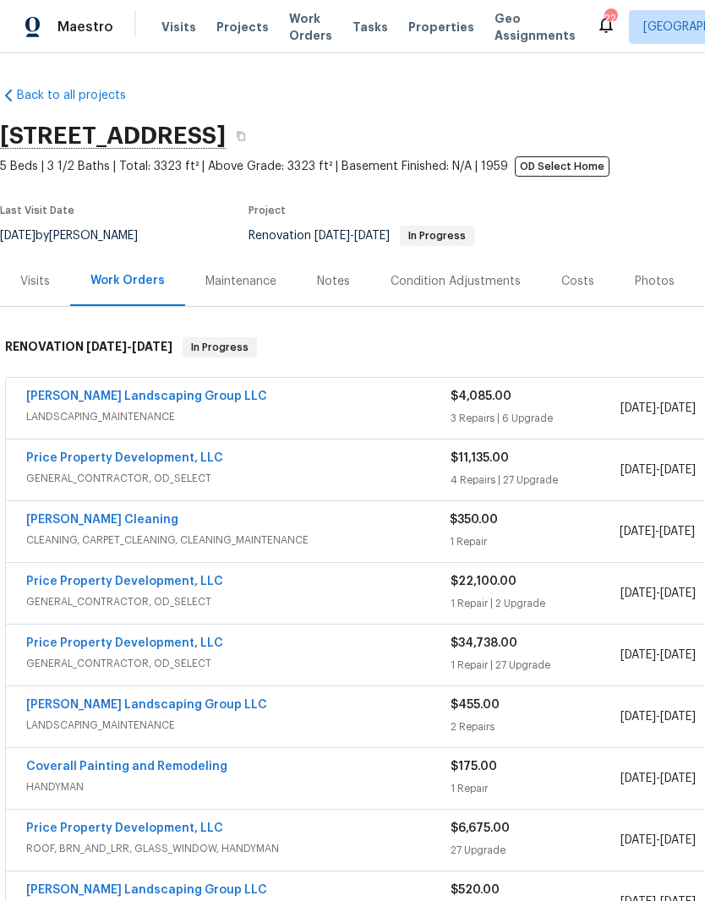
click at [160, 474] on span "GENERAL_CONTRACTOR, OD_SELECT" at bounding box center [238, 478] width 424 height 17
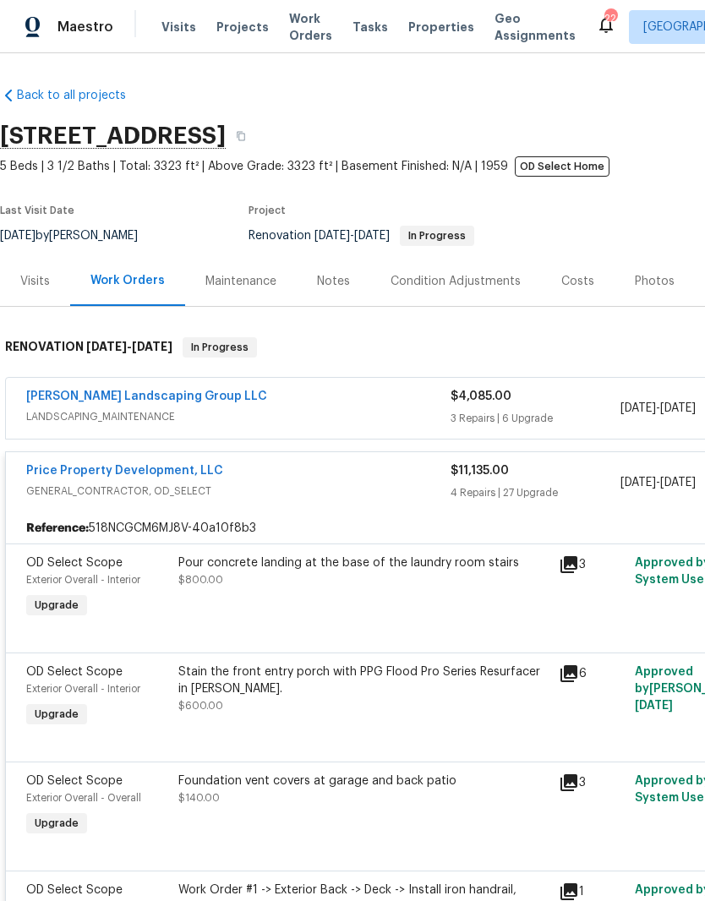
click at [325, 562] on div "Pour concrete landing at the base of the laundry room stairs" at bounding box center [363, 563] width 370 height 17
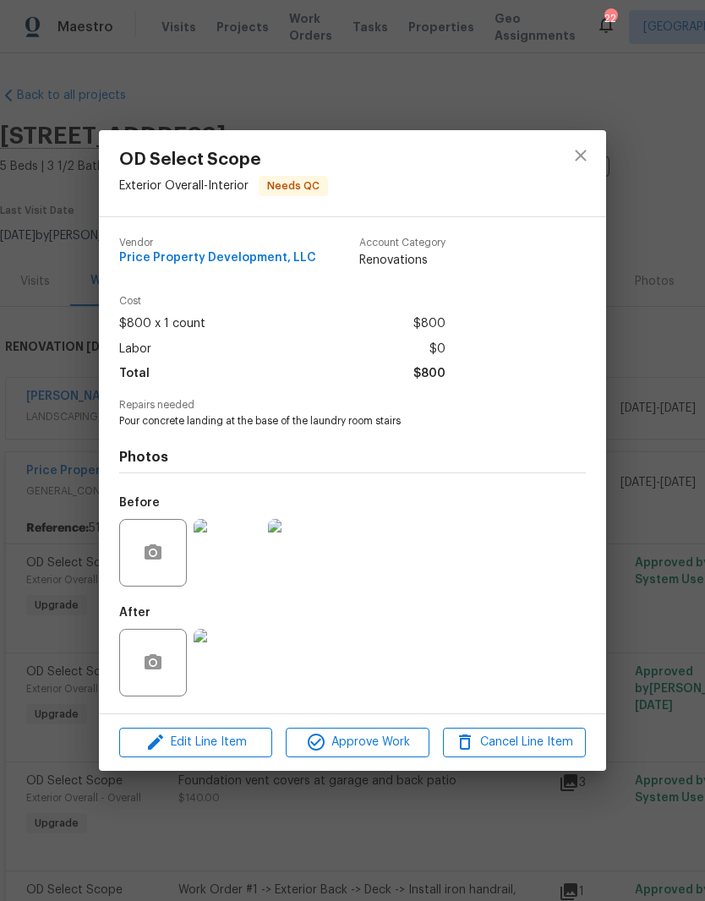
click at [233, 666] on img at bounding box center [228, 663] width 68 height 68
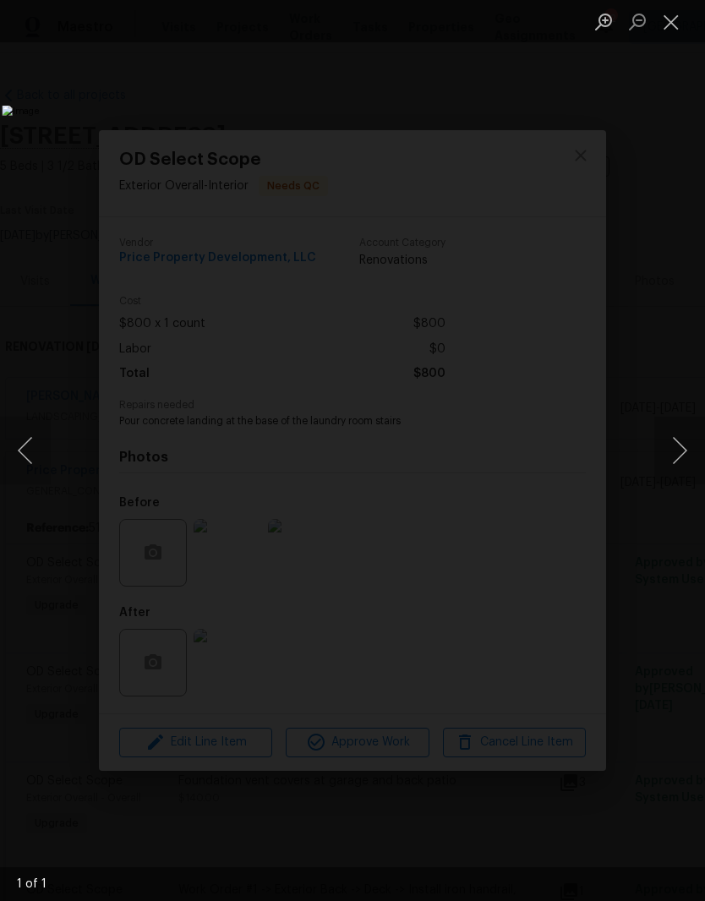
click at [674, 22] on button "Close lightbox" at bounding box center [672, 22] width 34 height 30
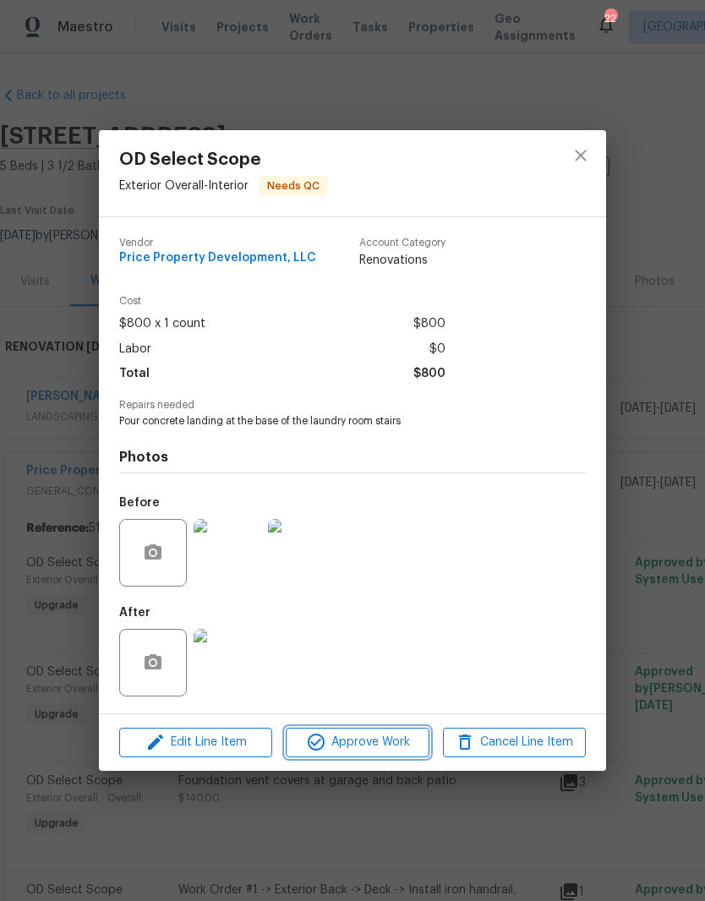
click at [391, 745] on span "Approve Work" at bounding box center [357, 742] width 133 height 21
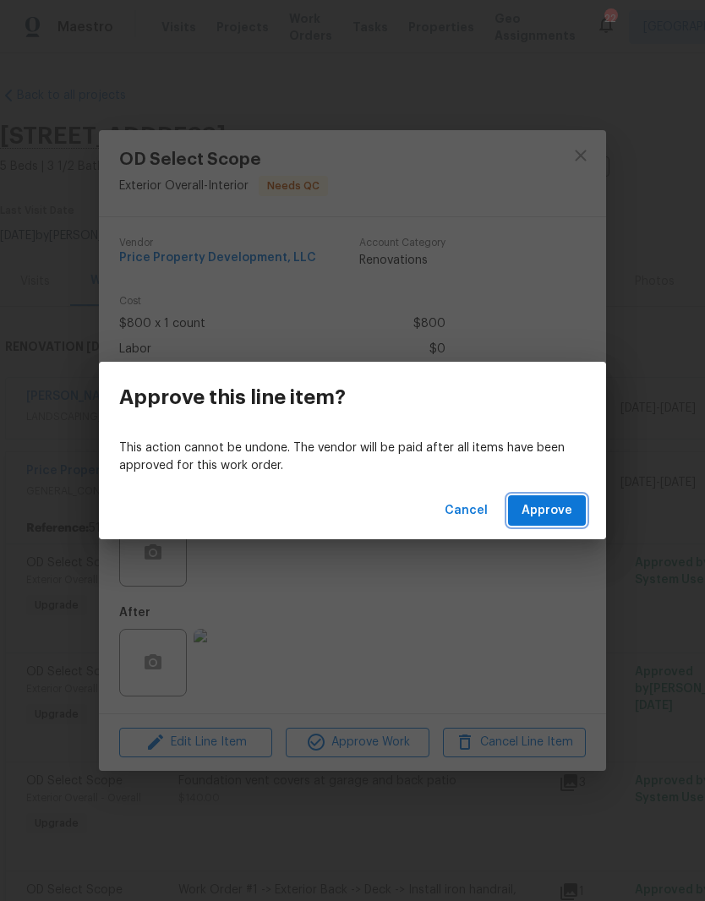
click at [563, 512] on span "Approve" at bounding box center [547, 511] width 51 height 21
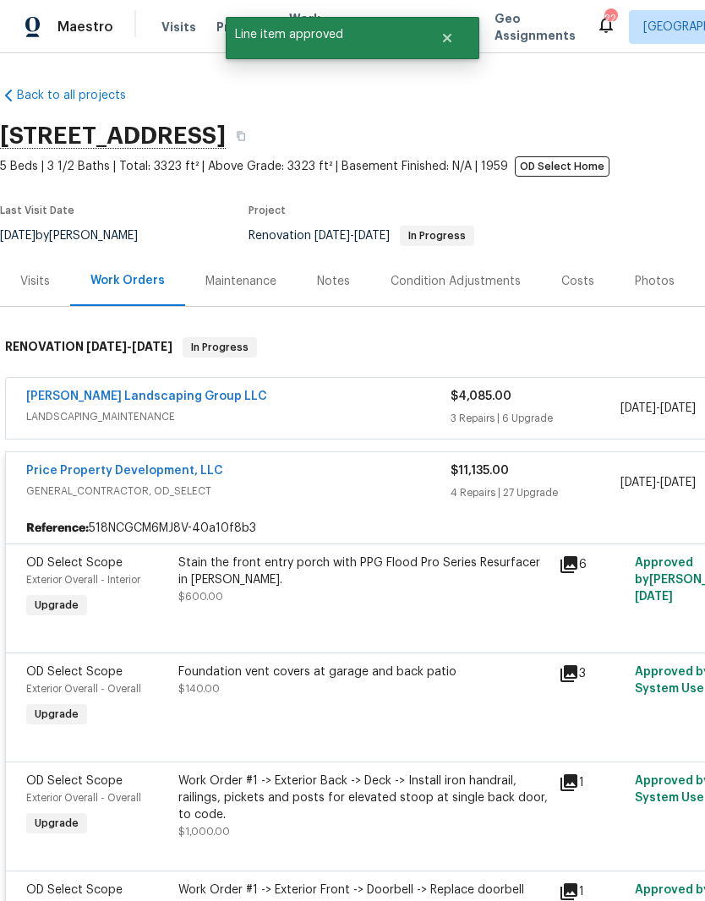
click at [289, 569] on div "Stain the front entry porch with PPG Flood Pro Series Resurfacer in [PERSON_NAM…" at bounding box center [363, 572] width 370 height 34
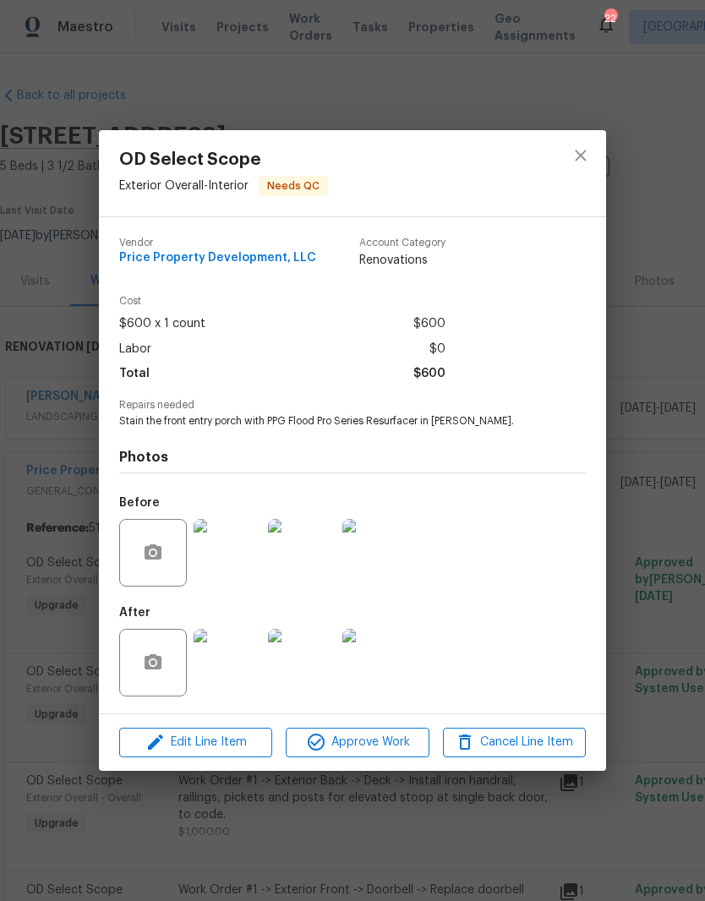
click at [237, 668] on img at bounding box center [228, 663] width 68 height 68
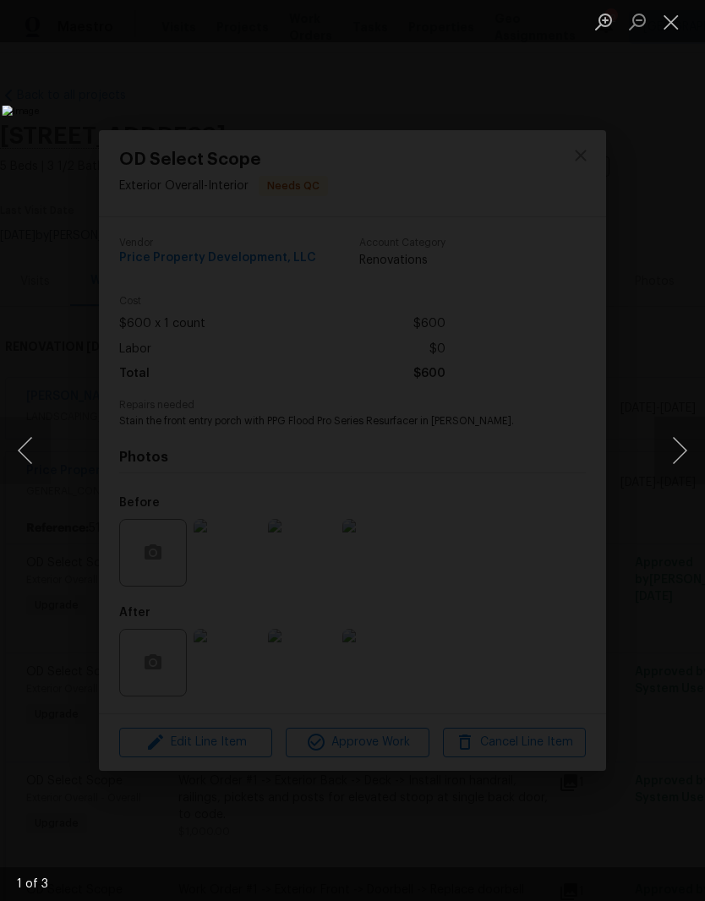
click at [681, 446] on button "Next image" at bounding box center [680, 451] width 51 height 68
click at [678, 457] on button "Next image" at bounding box center [680, 451] width 51 height 68
click at [670, 28] on button "Close lightbox" at bounding box center [672, 22] width 34 height 30
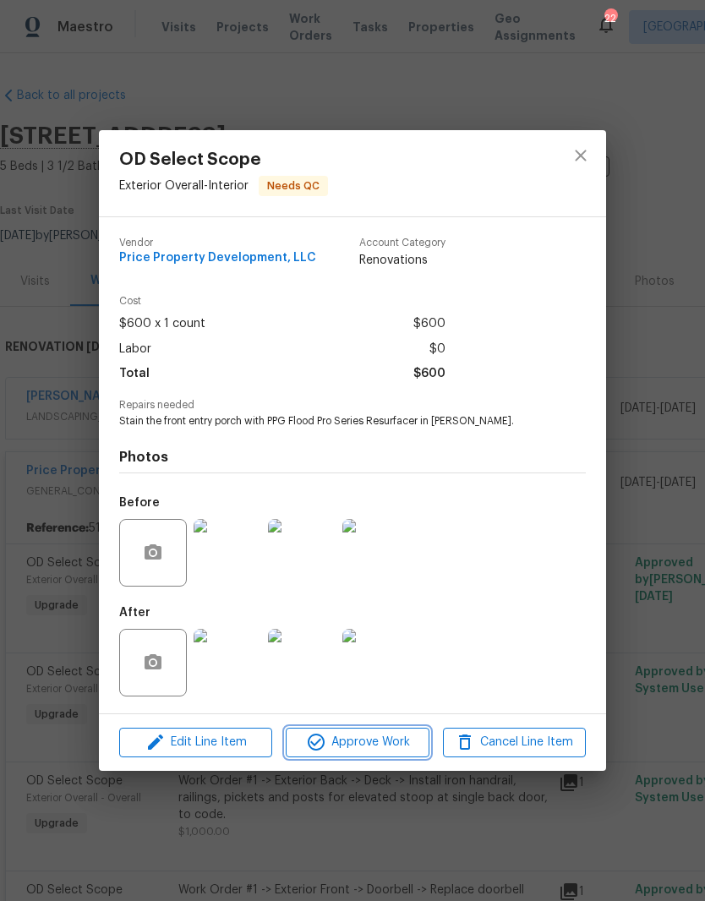
click at [390, 747] on span "Approve Work" at bounding box center [357, 742] width 133 height 21
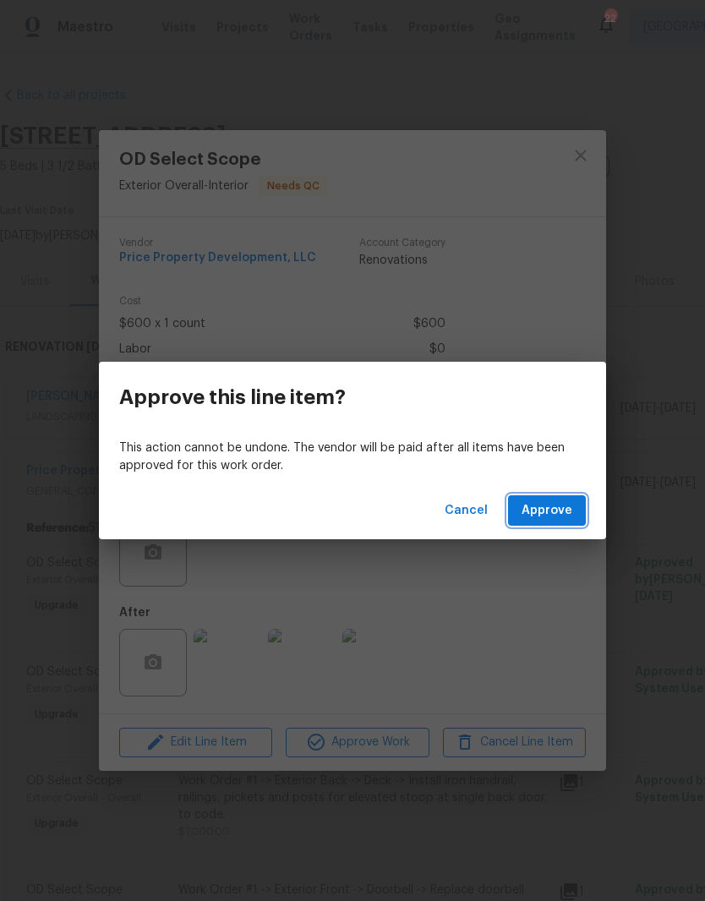
click at [561, 510] on span "Approve" at bounding box center [547, 511] width 51 height 21
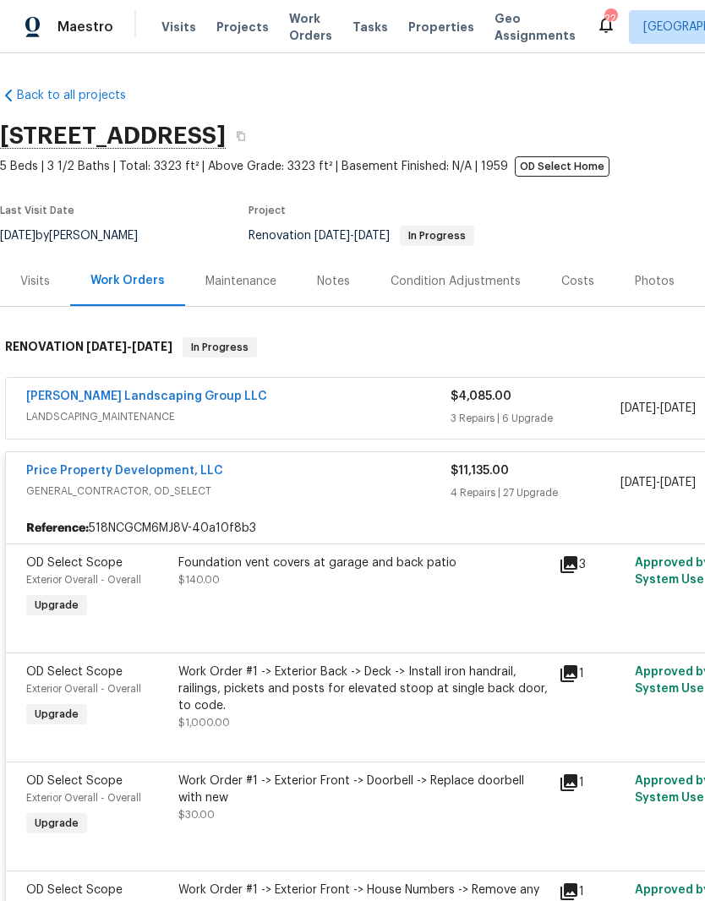
click at [356, 566] on div "Foundation vent covers at garage and back patio" at bounding box center [363, 563] width 370 height 17
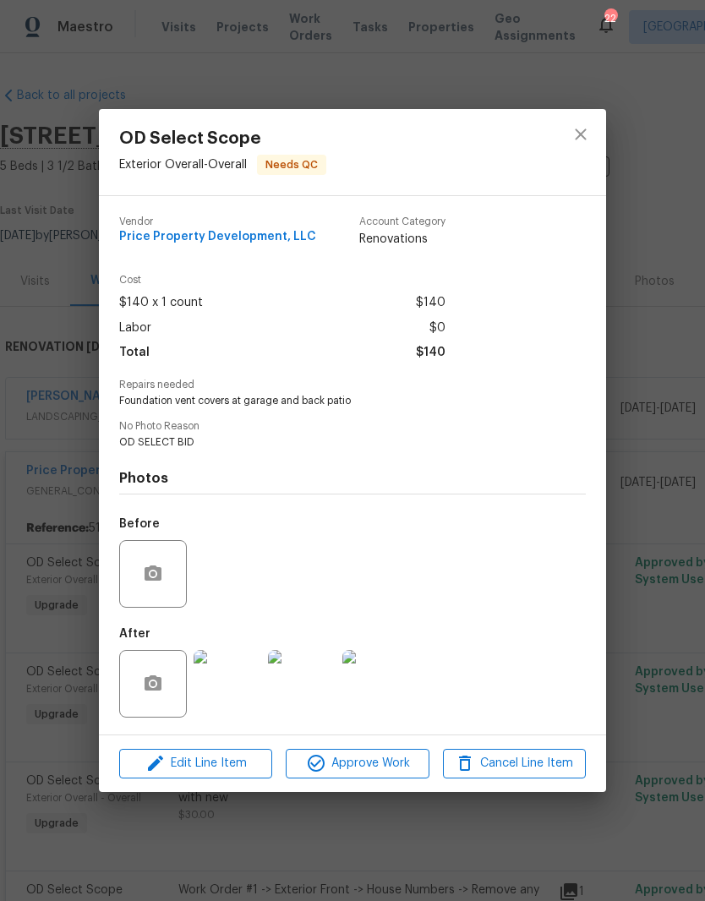
click at [237, 697] on img at bounding box center [228, 684] width 68 height 68
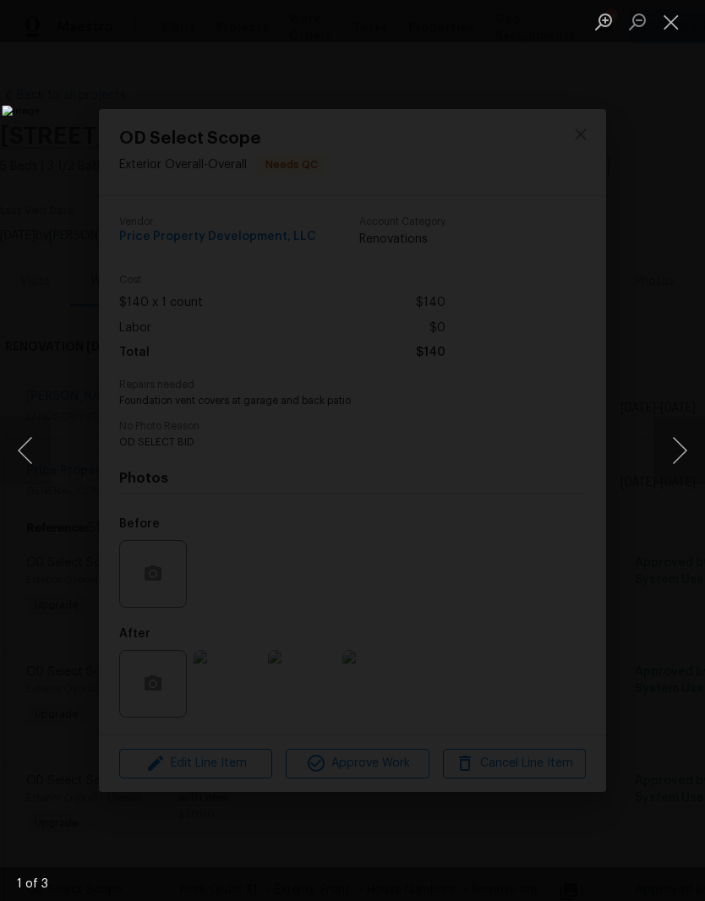
click at [678, 454] on button "Next image" at bounding box center [680, 451] width 51 height 68
click at [677, 458] on button "Next image" at bounding box center [680, 451] width 51 height 68
click at [682, 459] on button "Next image" at bounding box center [680, 451] width 51 height 68
click at [680, 26] on button "Close lightbox" at bounding box center [672, 22] width 34 height 30
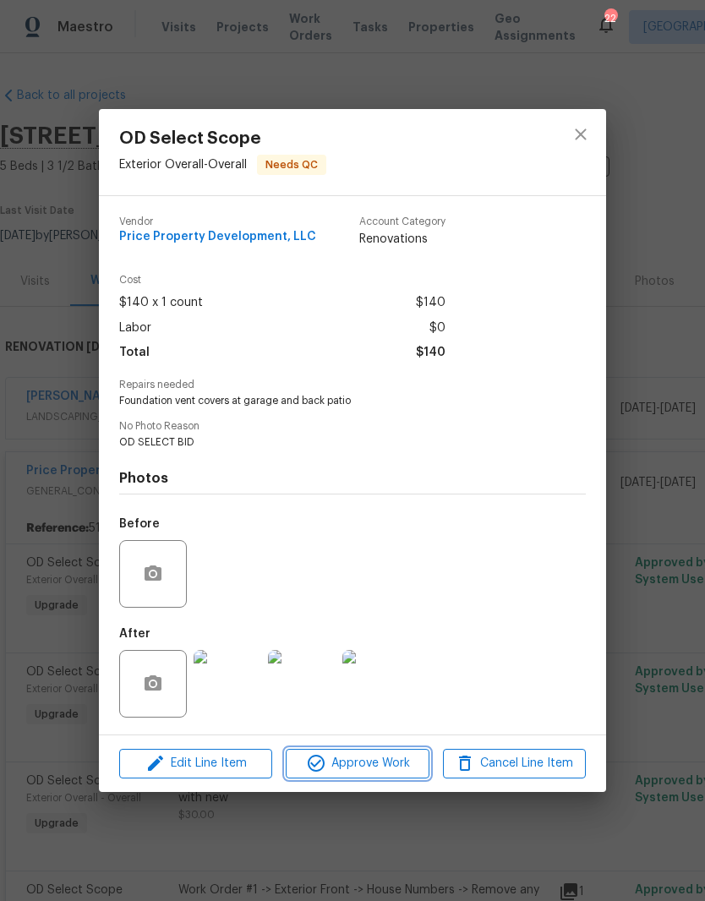
click at [380, 769] on span "Approve Work" at bounding box center [357, 763] width 133 height 21
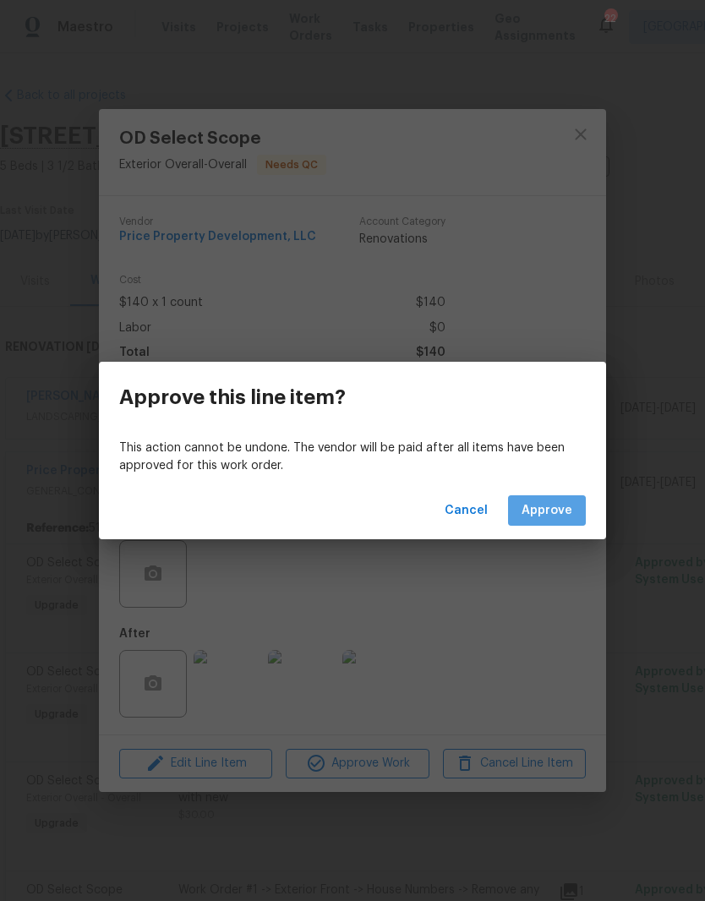
click at [554, 515] on span "Approve" at bounding box center [547, 511] width 51 height 21
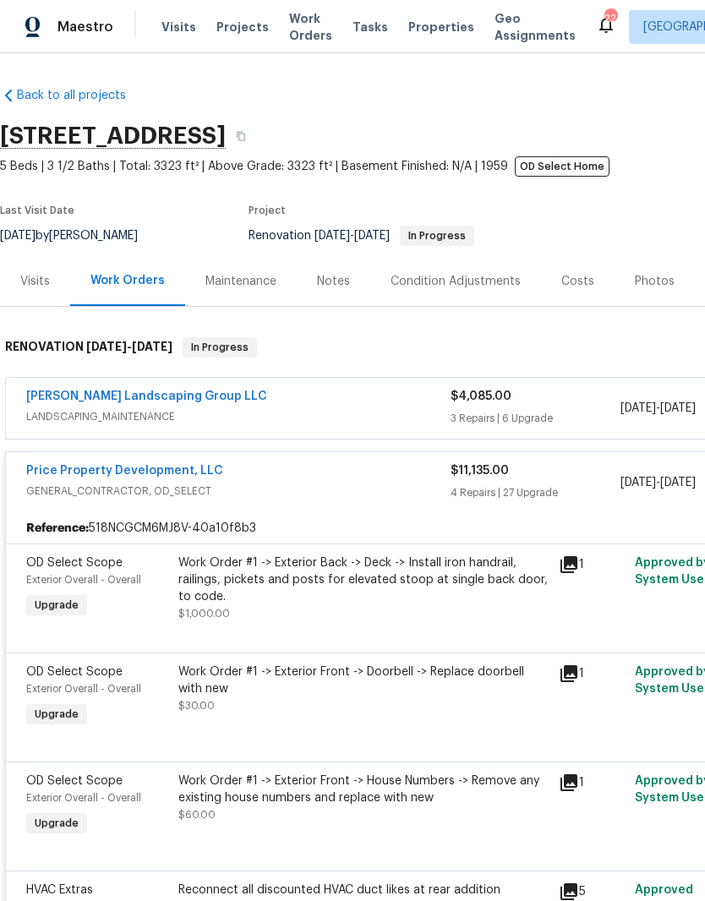
click at [472, 578] on div "Work Order #1 -> Exterior Back -> Deck -> Install iron handrail, railings, pick…" at bounding box center [363, 580] width 370 height 51
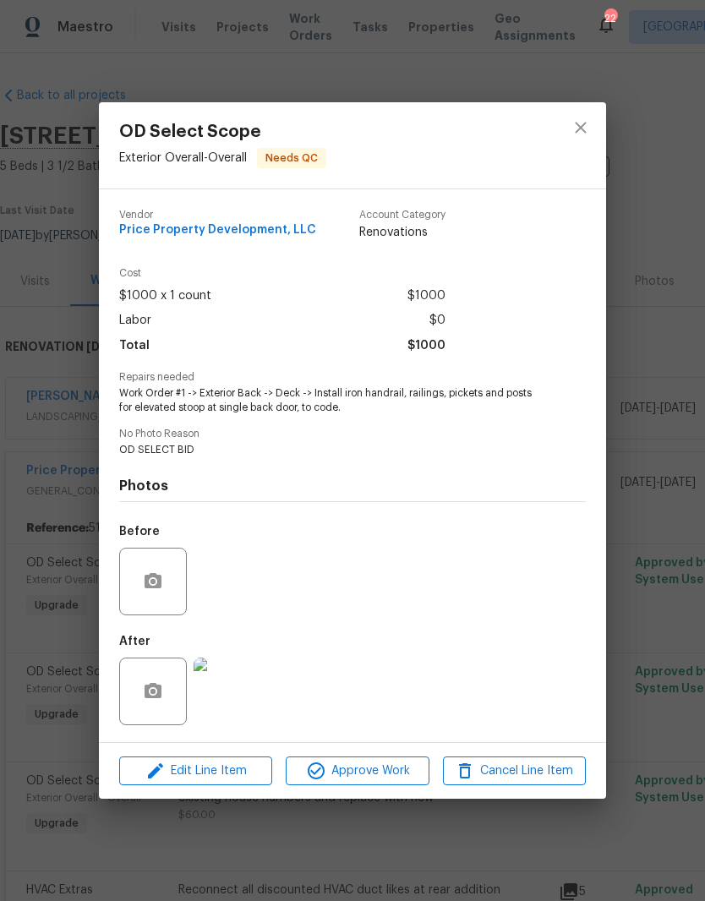
click at [236, 700] on img at bounding box center [228, 692] width 68 height 68
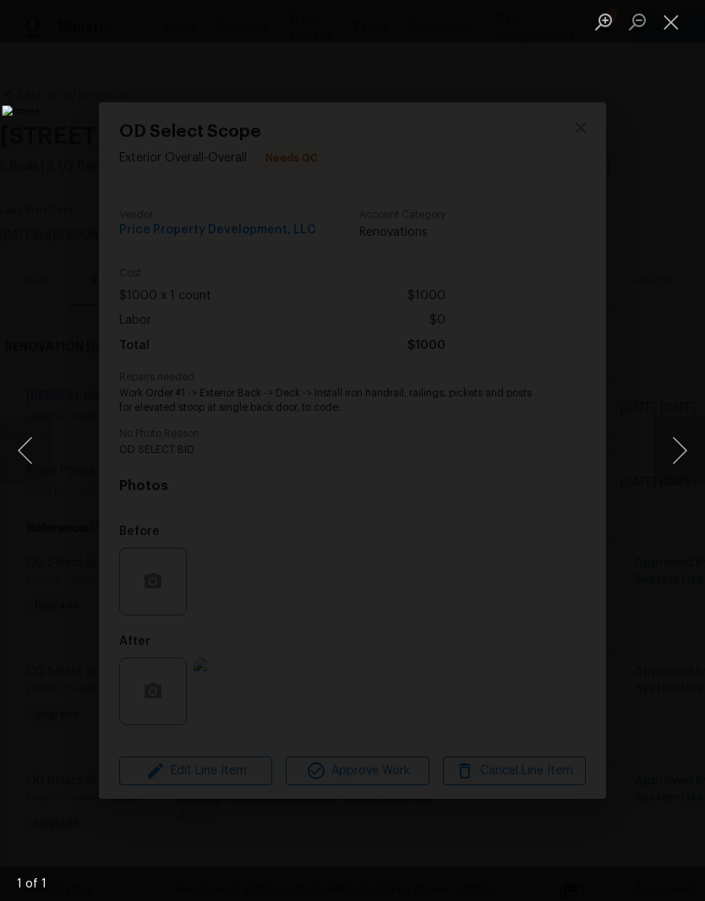
click at [677, 30] on button "Close lightbox" at bounding box center [672, 22] width 34 height 30
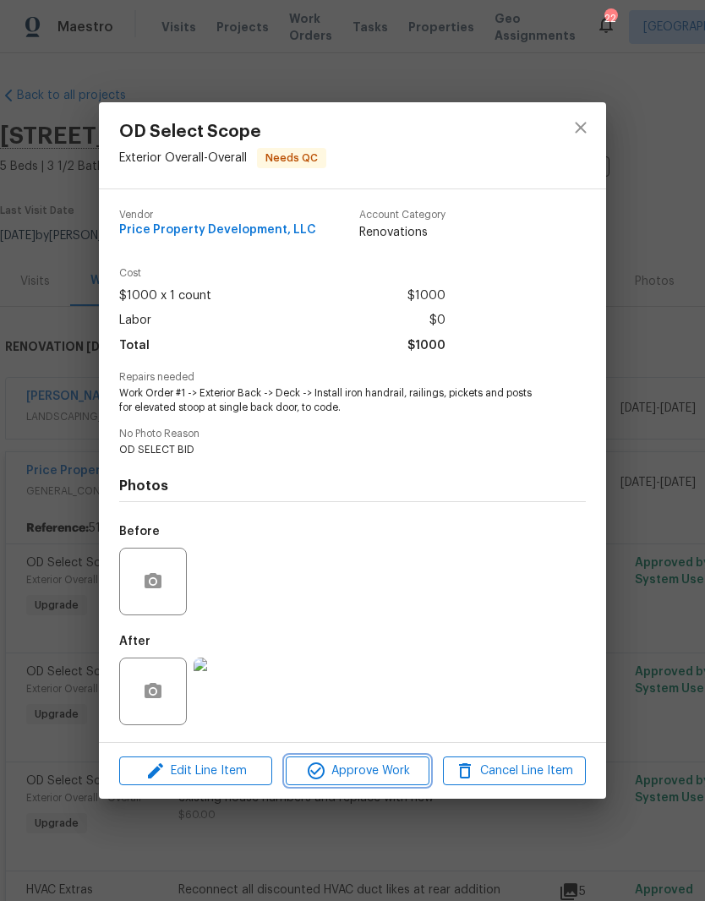
click at [391, 777] on span "Approve Work" at bounding box center [357, 771] width 133 height 21
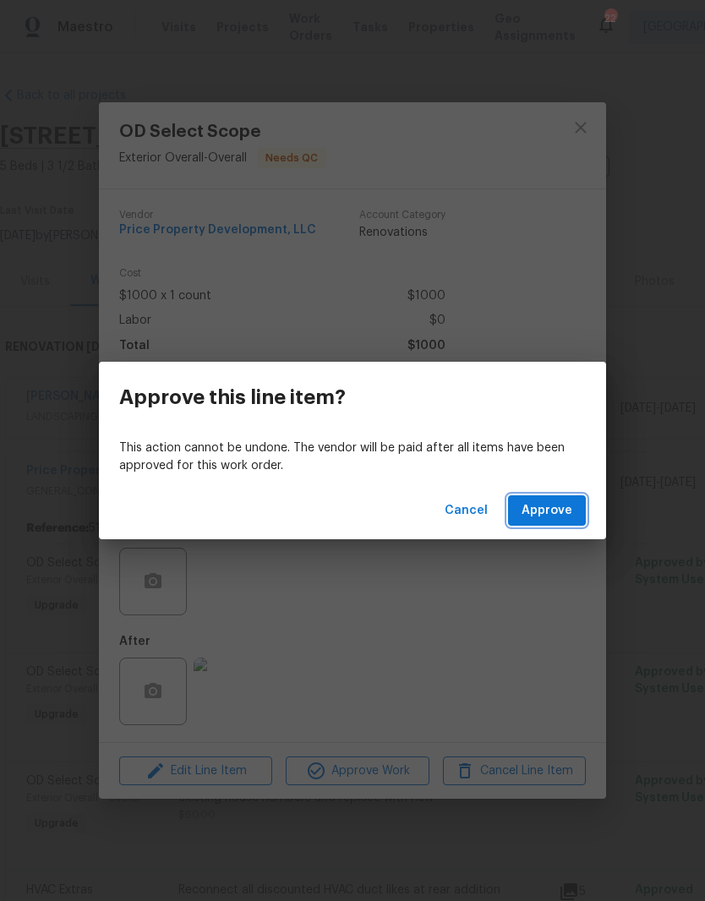
click at [575, 512] on button "Approve" at bounding box center [547, 511] width 78 height 31
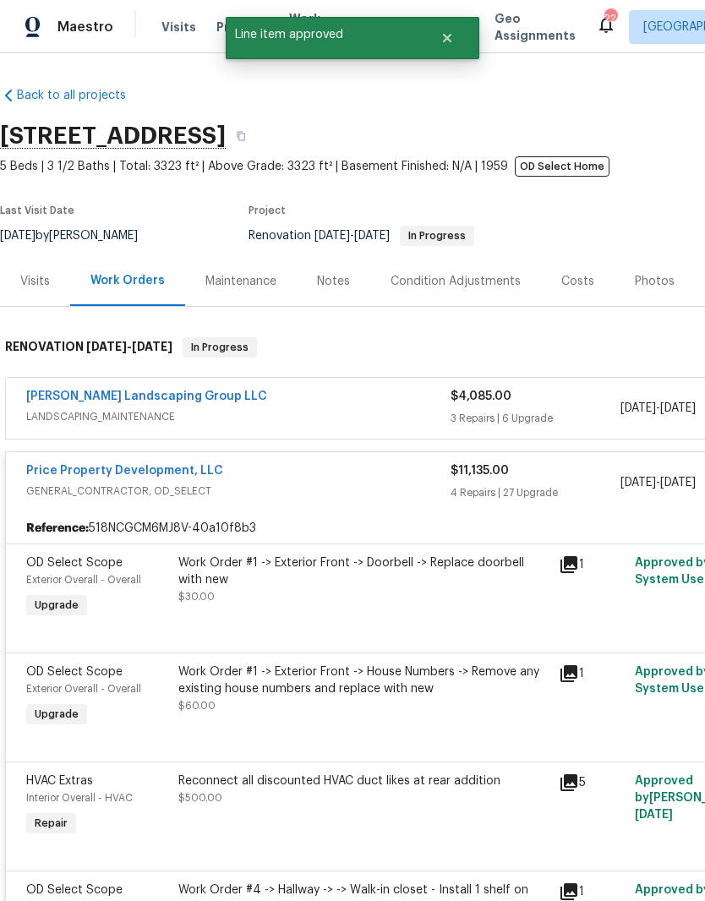
click at [396, 566] on div "Work Order #1 -> Exterior Front -> Doorbell -> Replace doorbell with new" at bounding box center [363, 572] width 370 height 34
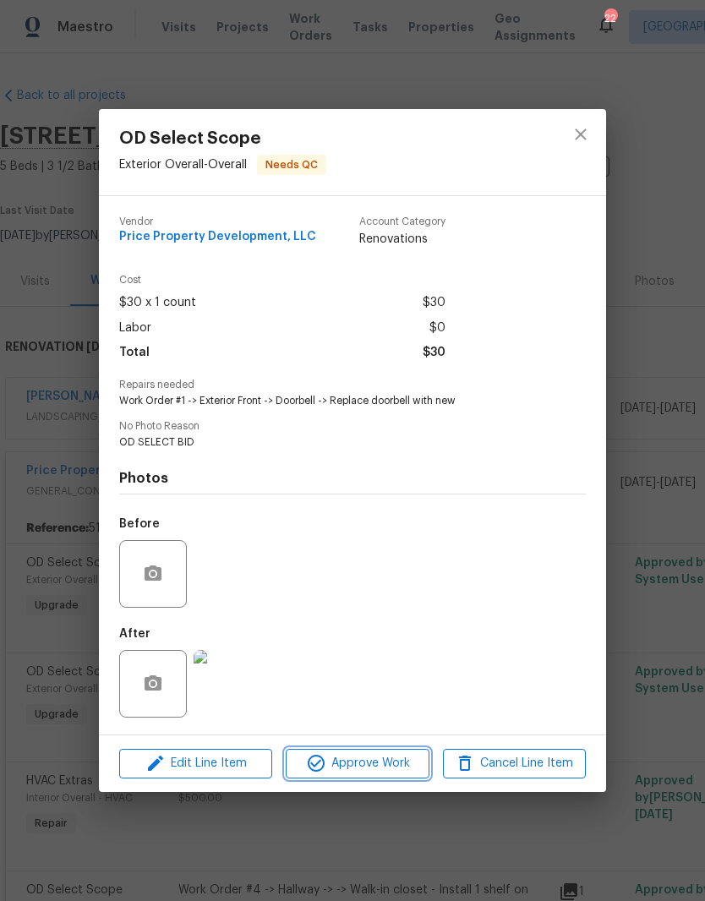
click at [382, 770] on span "Approve Work" at bounding box center [357, 763] width 133 height 21
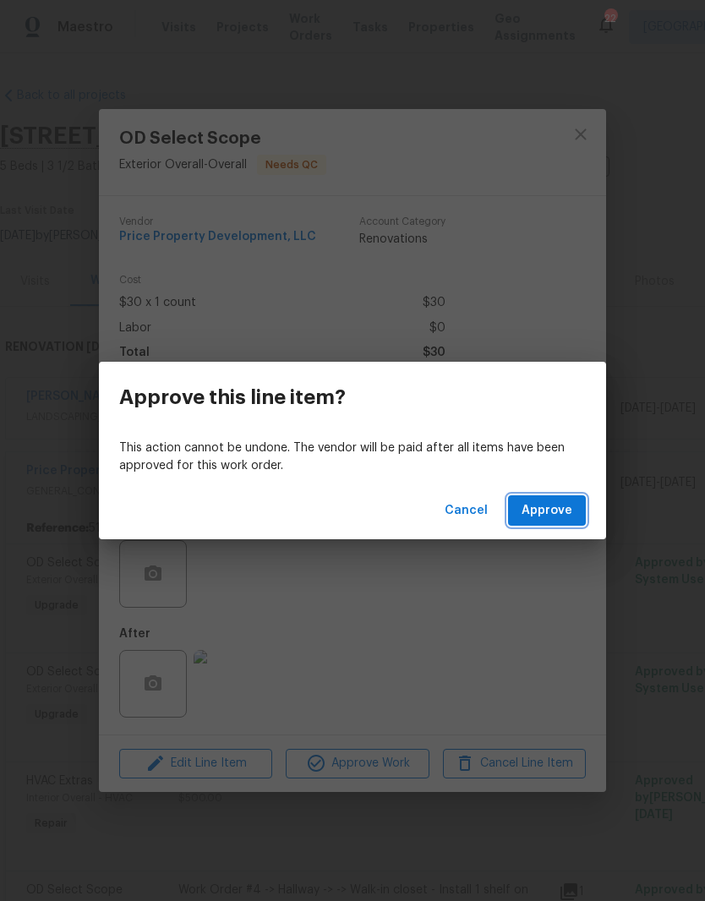
click at [561, 510] on span "Approve" at bounding box center [547, 511] width 51 height 21
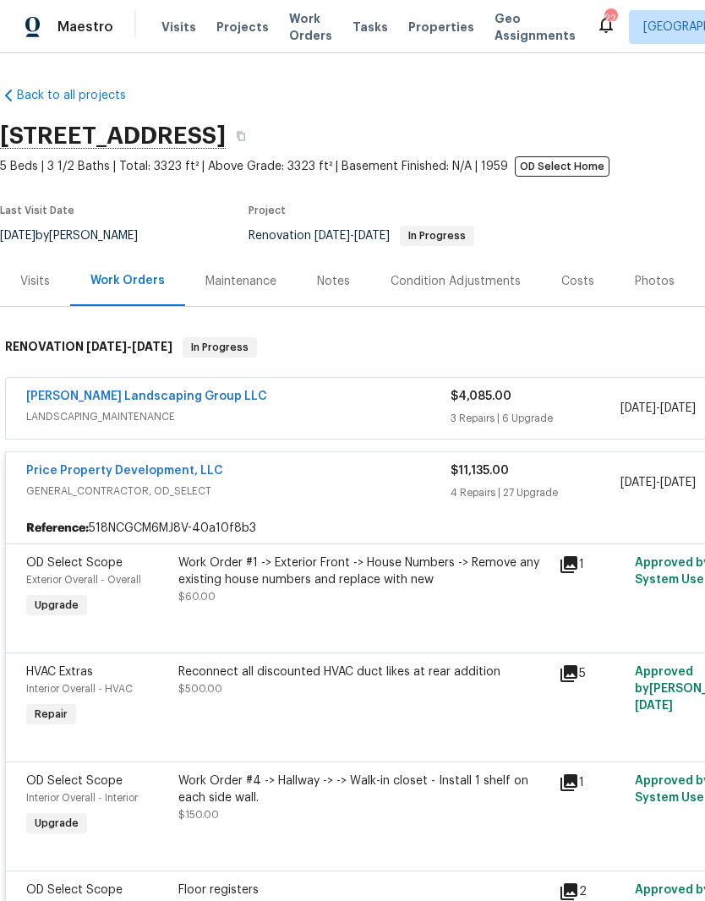
click at [391, 574] on div "Work Order #1 -> Exterior Front -> House Numbers -> Remove any existing house n…" at bounding box center [363, 572] width 370 height 34
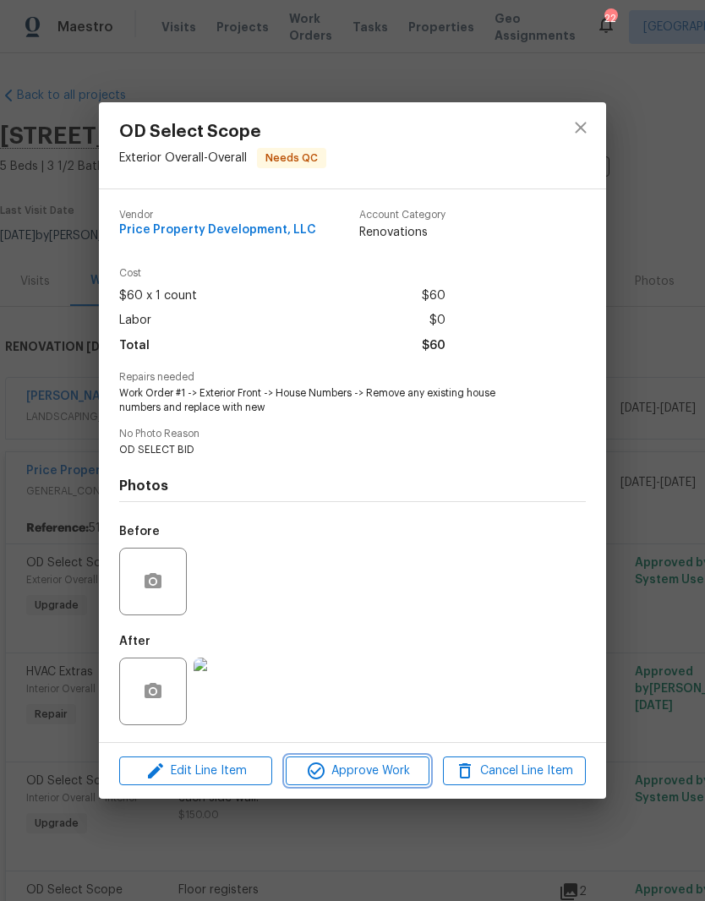
click at [375, 774] on span "Approve Work" at bounding box center [357, 771] width 133 height 21
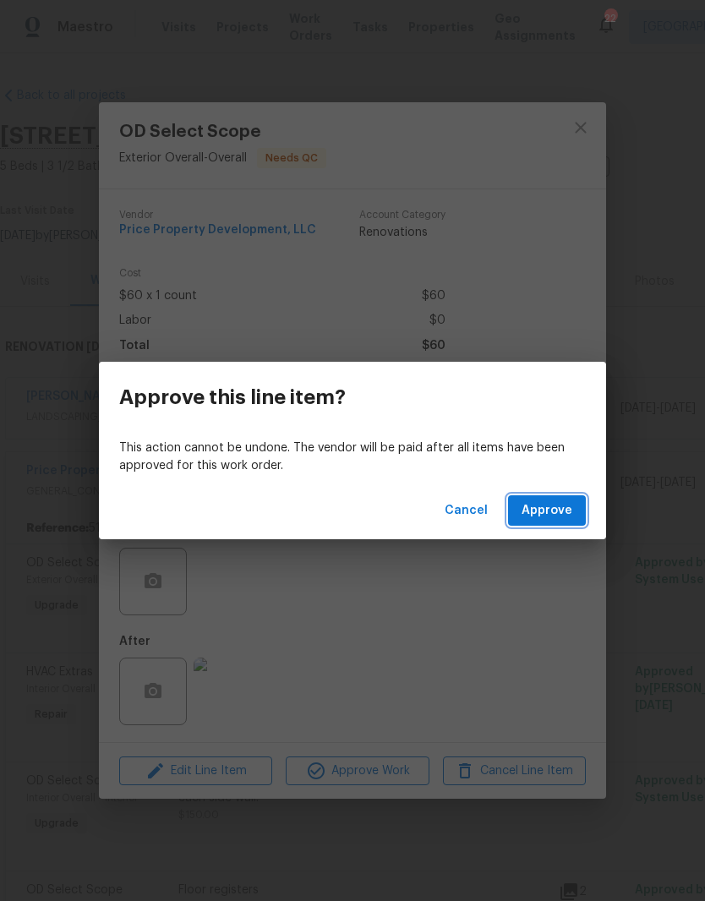
click at [558, 508] on span "Approve" at bounding box center [547, 511] width 51 height 21
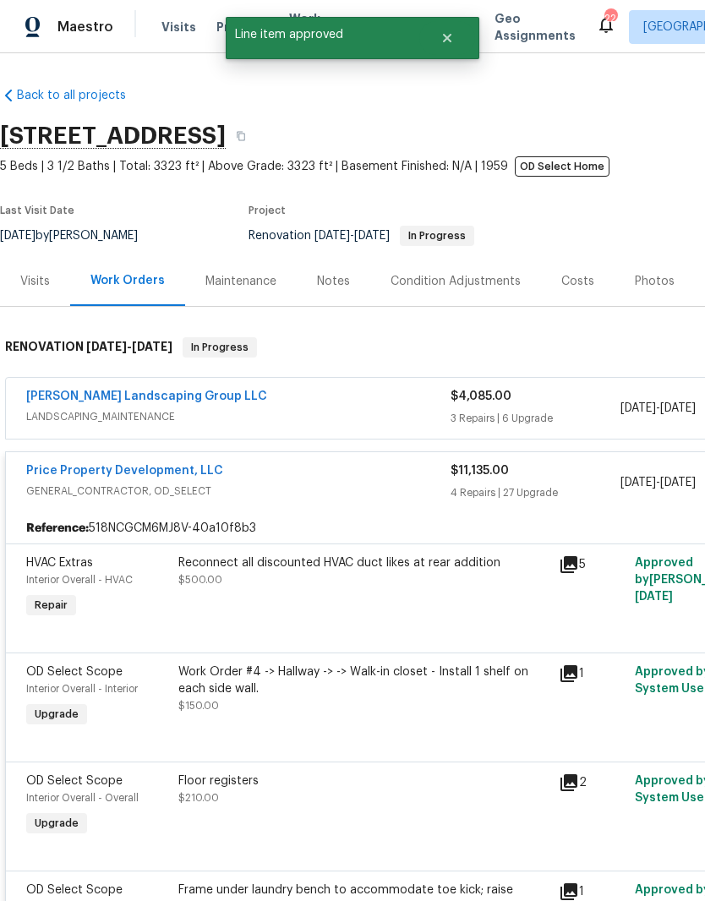
click at [416, 568] on div "Reconnect all discounted HVAC duct likes at rear addition" at bounding box center [363, 563] width 370 height 17
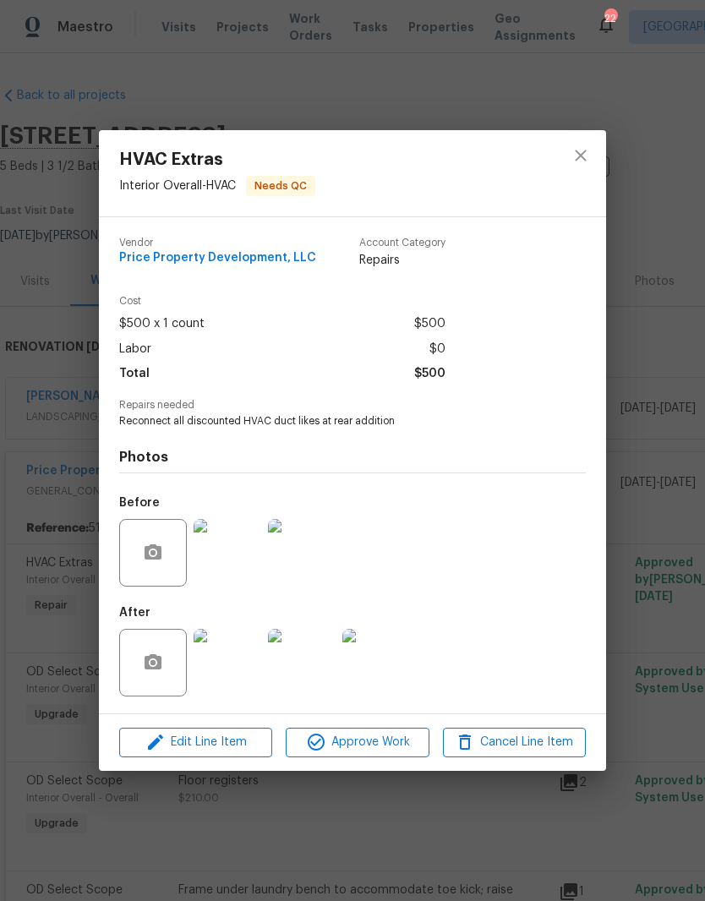
click at [239, 669] on img at bounding box center [228, 663] width 68 height 68
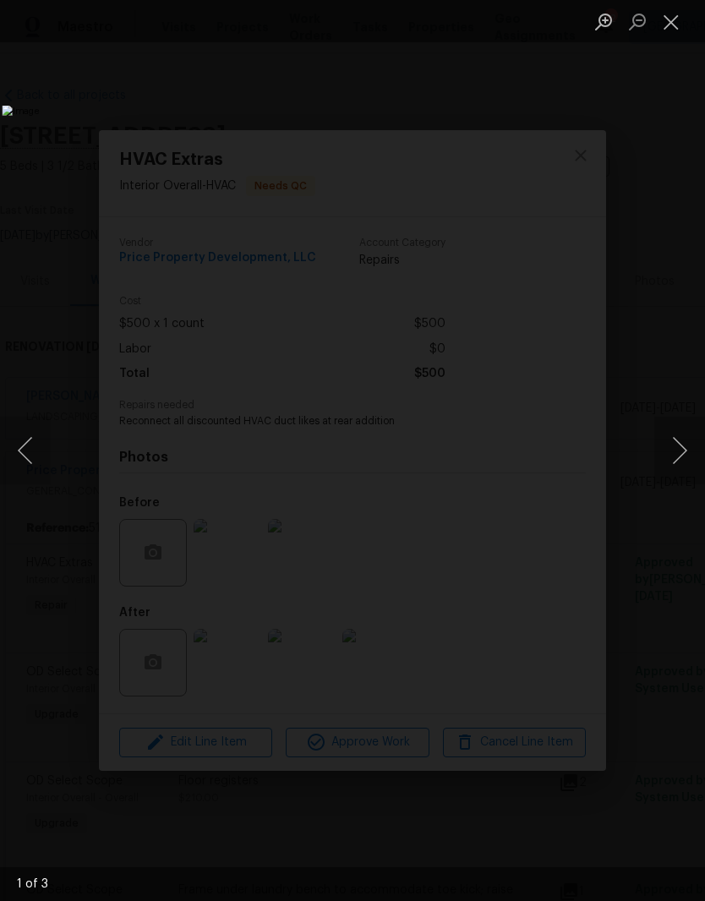
click at [682, 454] on button "Next image" at bounding box center [680, 451] width 51 height 68
click at [683, 451] on button "Next image" at bounding box center [680, 451] width 51 height 68
click at [683, 449] on button "Next image" at bounding box center [680, 451] width 51 height 68
click at [670, 25] on button "Close lightbox" at bounding box center [672, 22] width 34 height 30
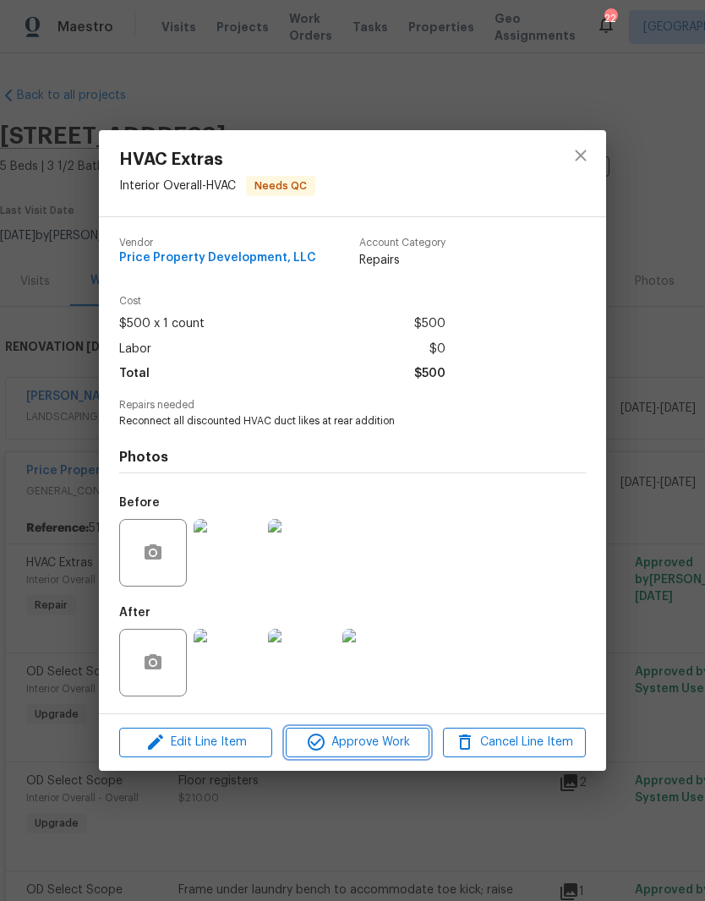
click at [368, 744] on span "Approve Work" at bounding box center [357, 742] width 133 height 21
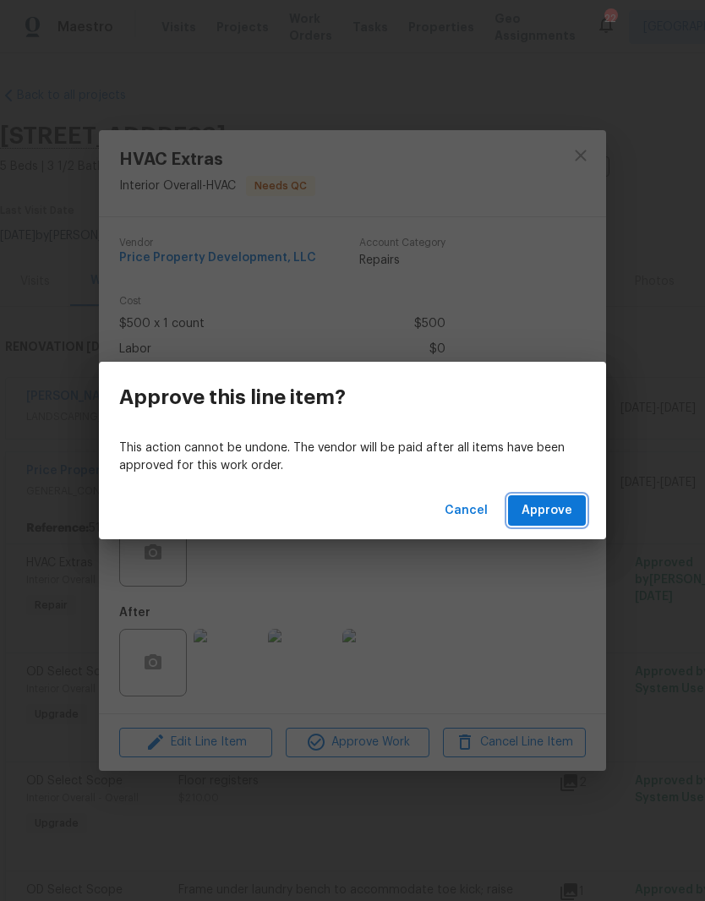
click at [556, 507] on span "Approve" at bounding box center [547, 511] width 51 height 21
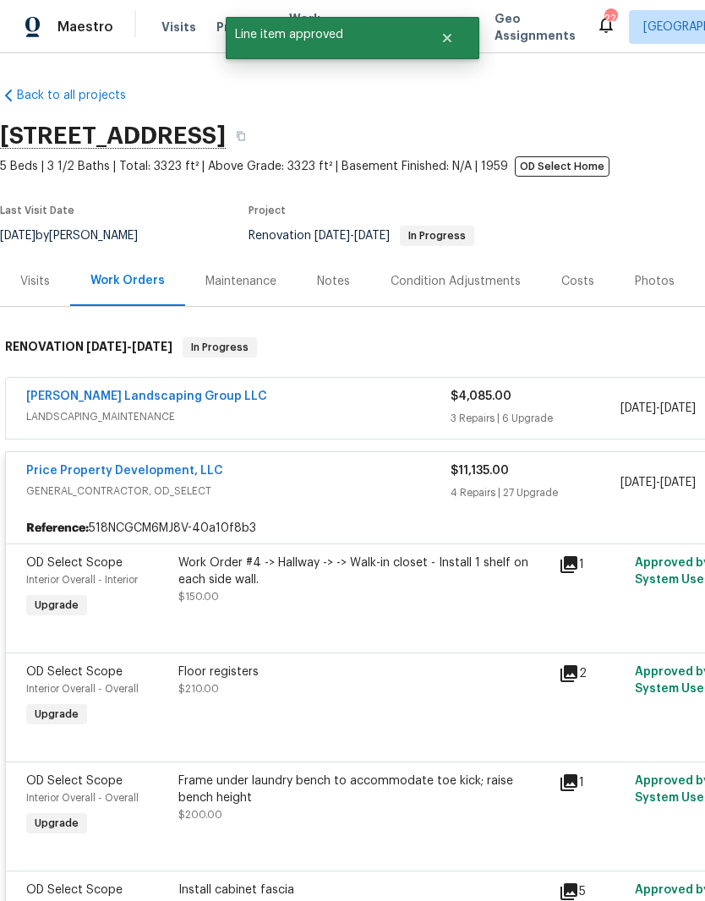
click at [341, 569] on div "Work Order #4 -> Hallway -> -> Walk-in closet - Install 1 shelf on each side wa…" at bounding box center [363, 572] width 370 height 34
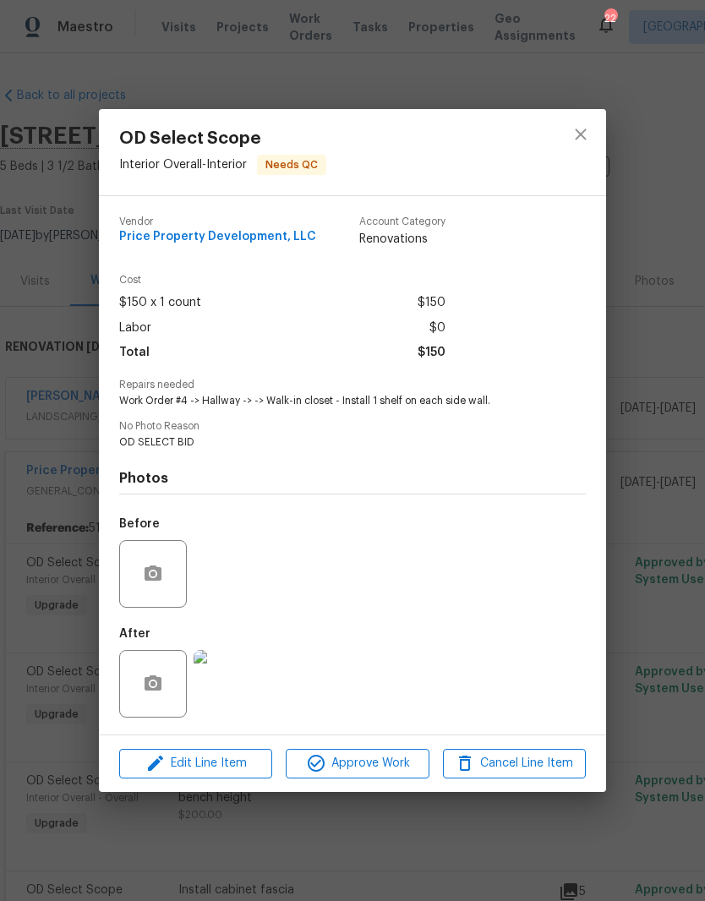
click at [236, 692] on img at bounding box center [228, 684] width 68 height 68
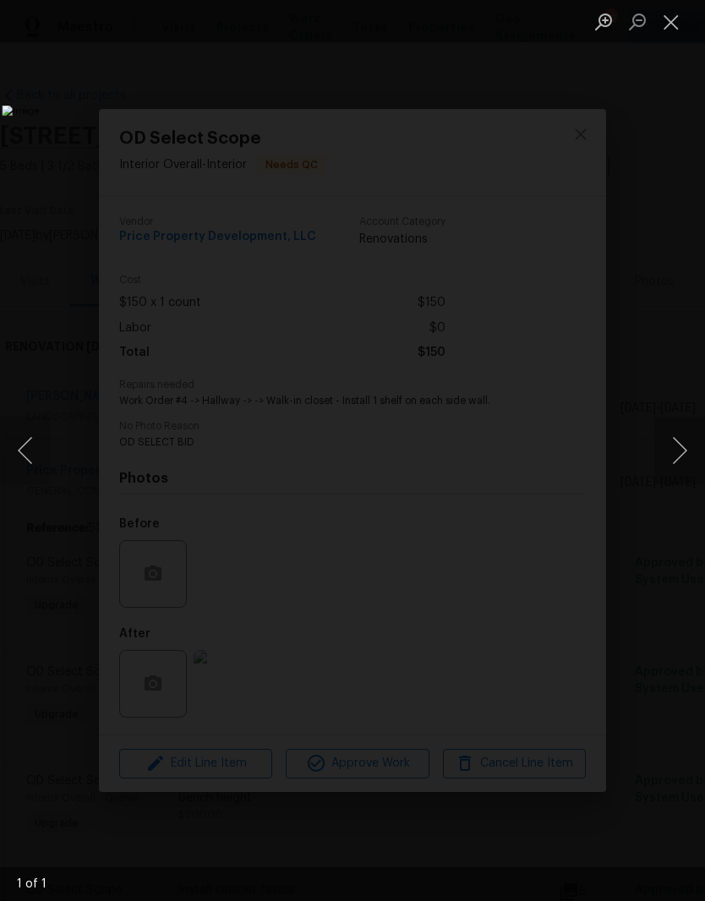
click at [682, 24] on button "Close lightbox" at bounding box center [672, 22] width 34 height 30
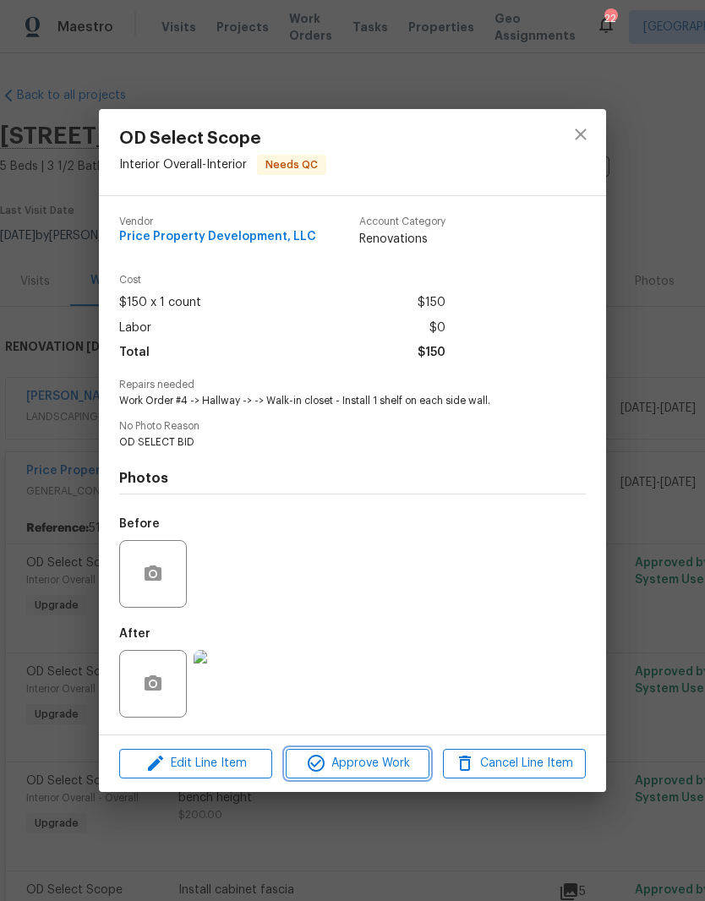
click at [375, 774] on span "Approve Work" at bounding box center [357, 763] width 133 height 21
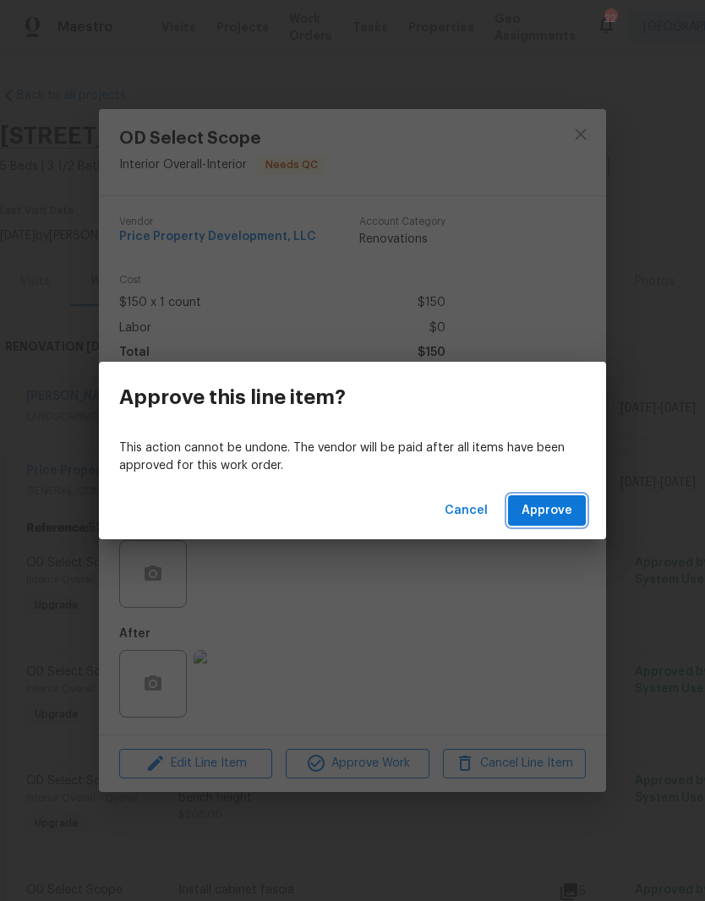
click at [562, 509] on span "Approve" at bounding box center [547, 511] width 51 height 21
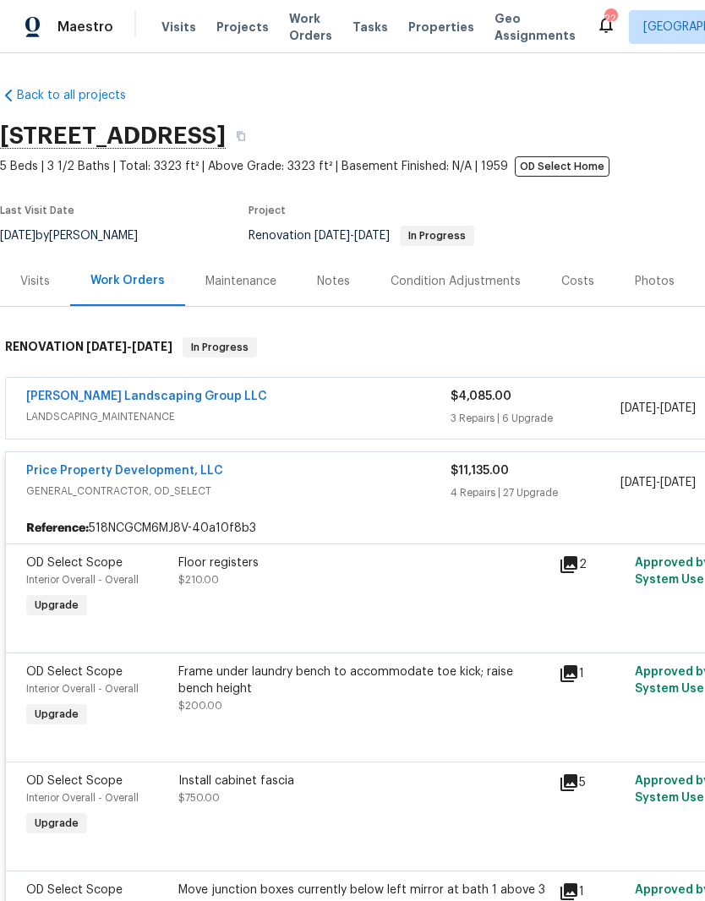
click at [234, 567] on div "Floor registers" at bounding box center [363, 563] width 370 height 17
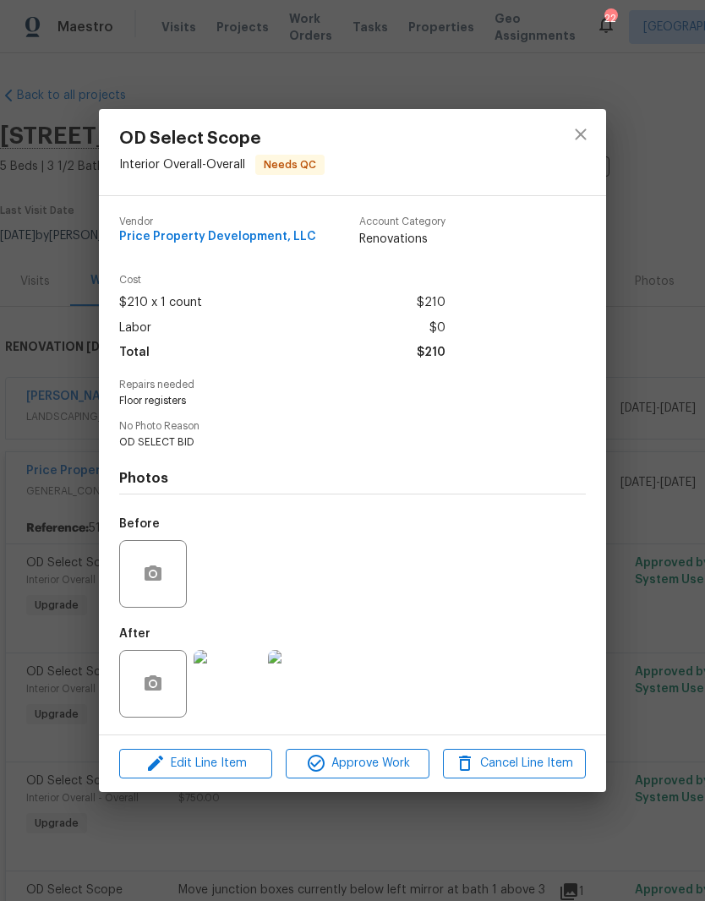
click at [237, 688] on img at bounding box center [228, 684] width 68 height 68
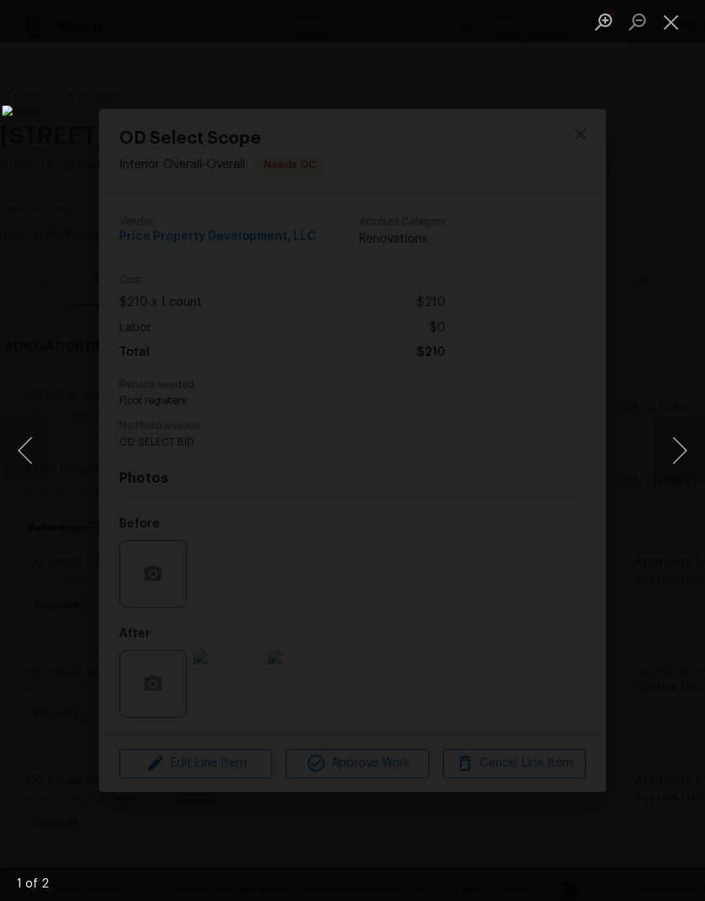
click at [683, 454] on button "Next image" at bounding box center [680, 451] width 51 height 68
click at [677, 455] on button "Next image" at bounding box center [680, 451] width 51 height 68
click at [673, 26] on button "Close lightbox" at bounding box center [672, 22] width 34 height 30
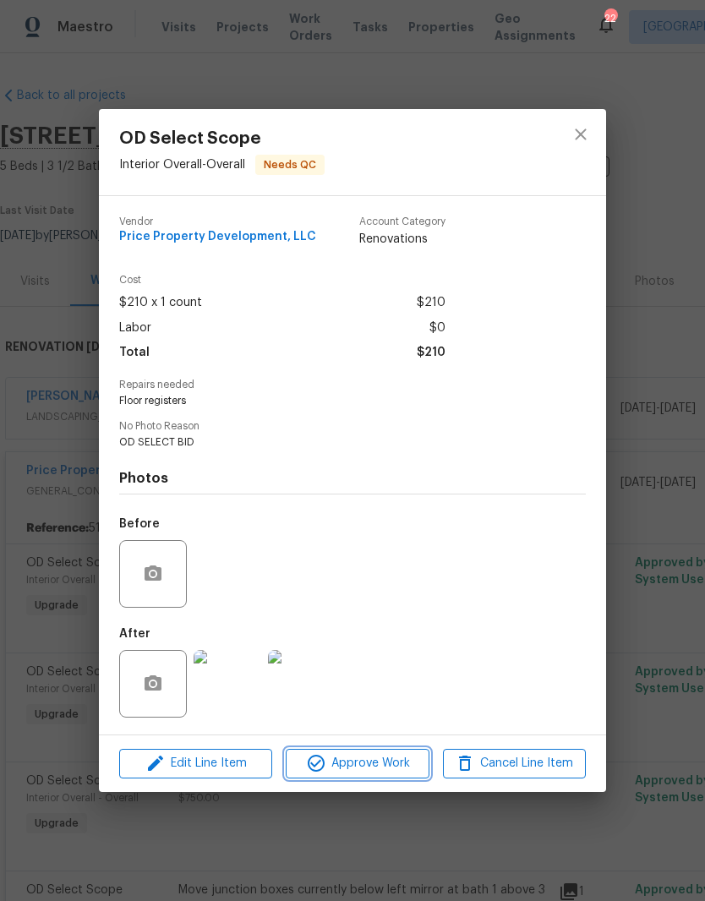
click at [376, 767] on span "Approve Work" at bounding box center [357, 763] width 133 height 21
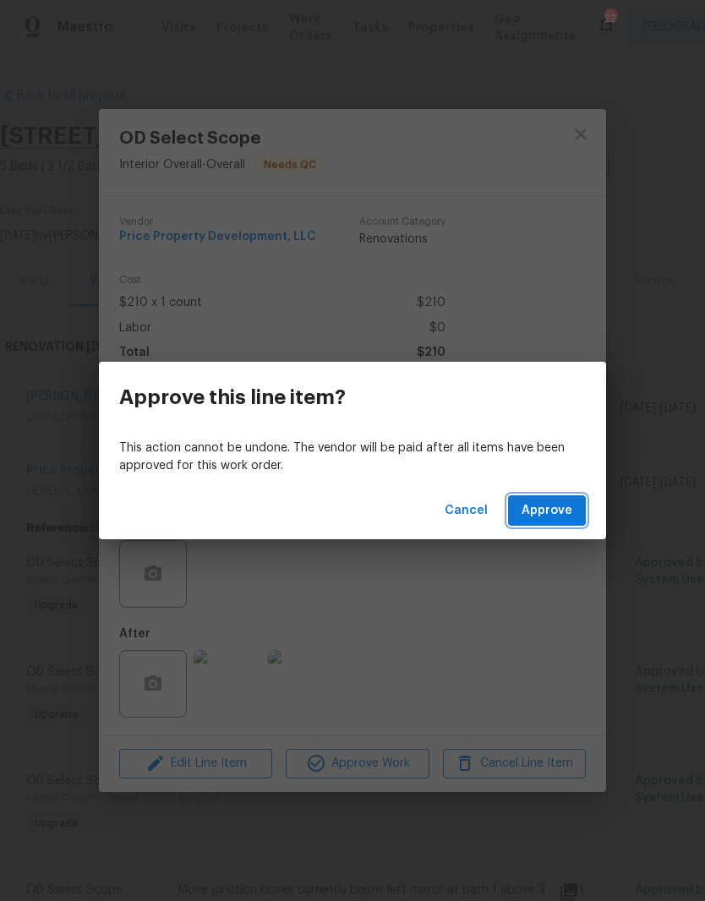
click at [569, 507] on span "Approve" at bounding box center [547, 511] width 51 height 21
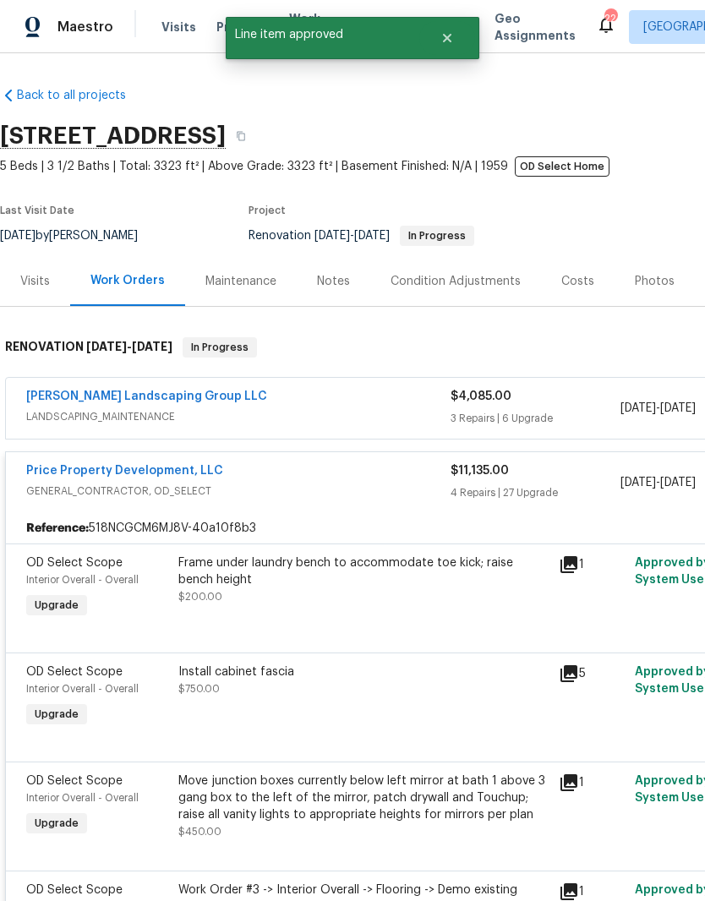
click at [316, 569] on div "Frame under laundry bench to accommodate toe kick; raise bench height" at bounding box center [363, 572] width 370 height 34
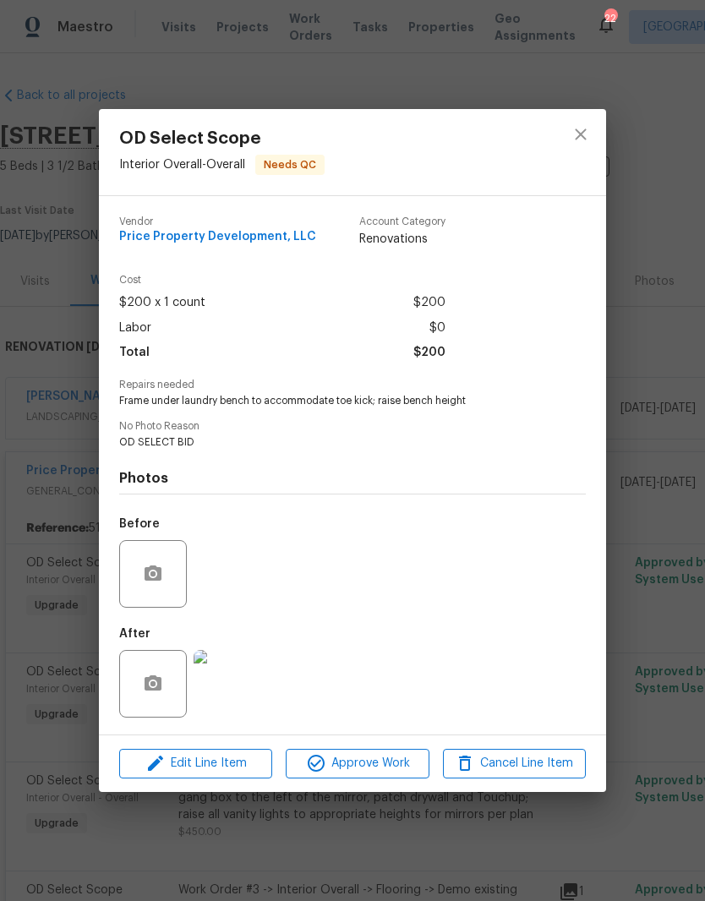
click at [249, 695] on img at bounding box center [228, 684] width 68 height 68
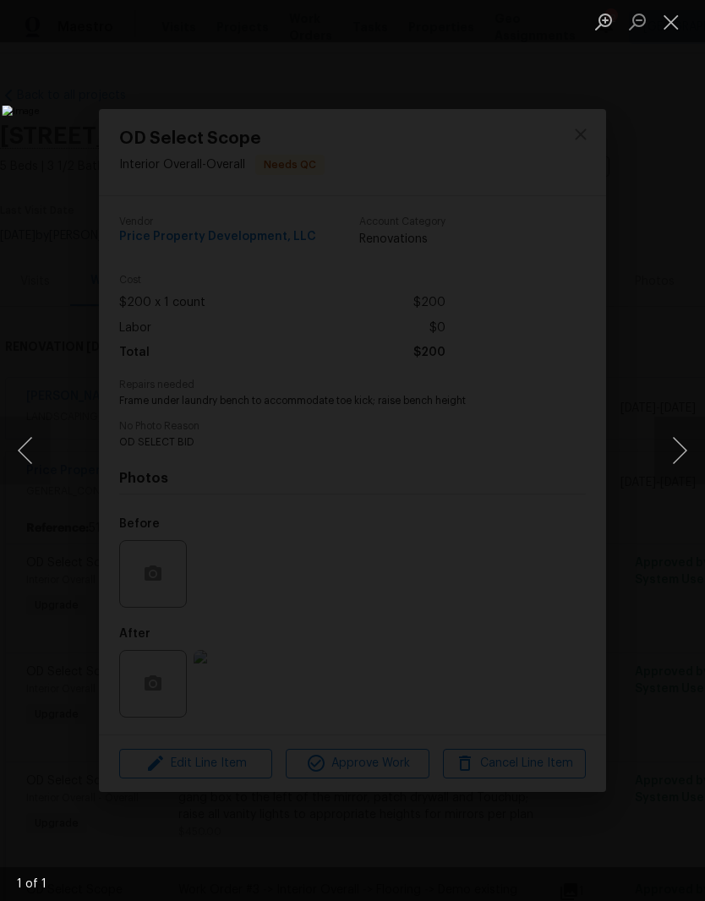
click at [675, 26] on button "Close lightbox" at bounding box center [672, 22] width 34 height 30
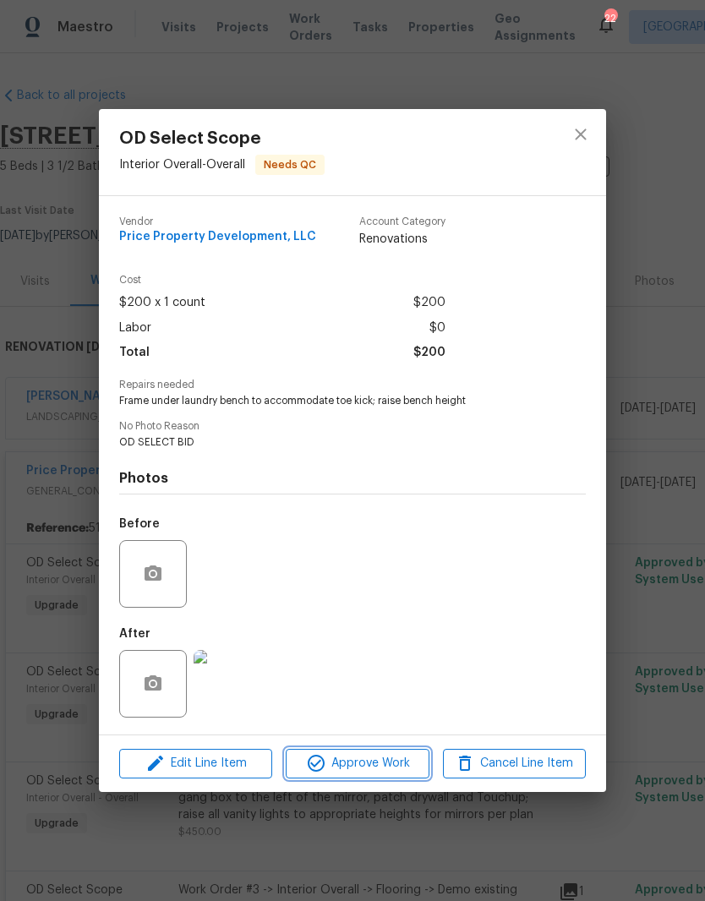
click at [395, 774] on span "Approve Work" at bounding box center [357, 763] width 133 height 21
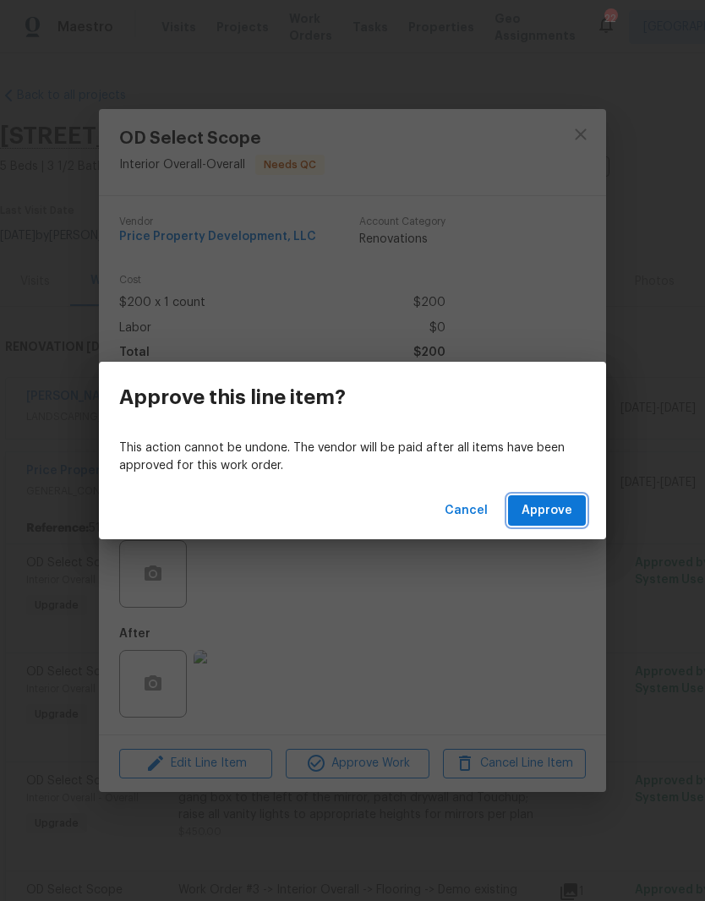
click at [555, 512] on span "Approve" at bounding box center [547, 511] width 51 height 21
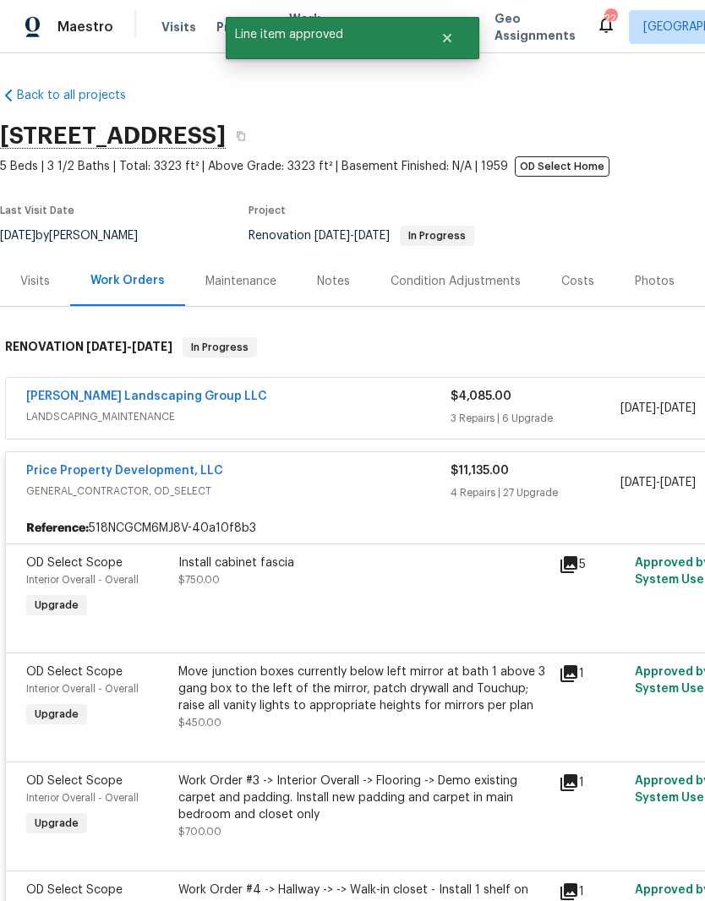
click at [266, 564] on div "Install cabinet fascia" at bounding box center [363, 563] width 370 height 17
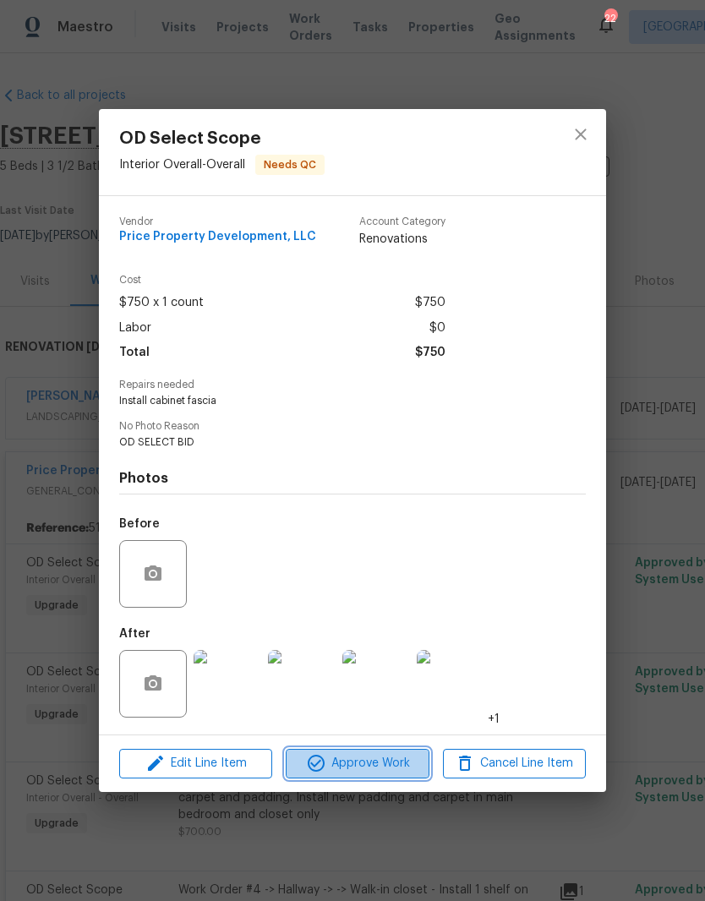
click at [386, 765] on span "Approve Work" at bounding box center [357, 763] width 133 height 21
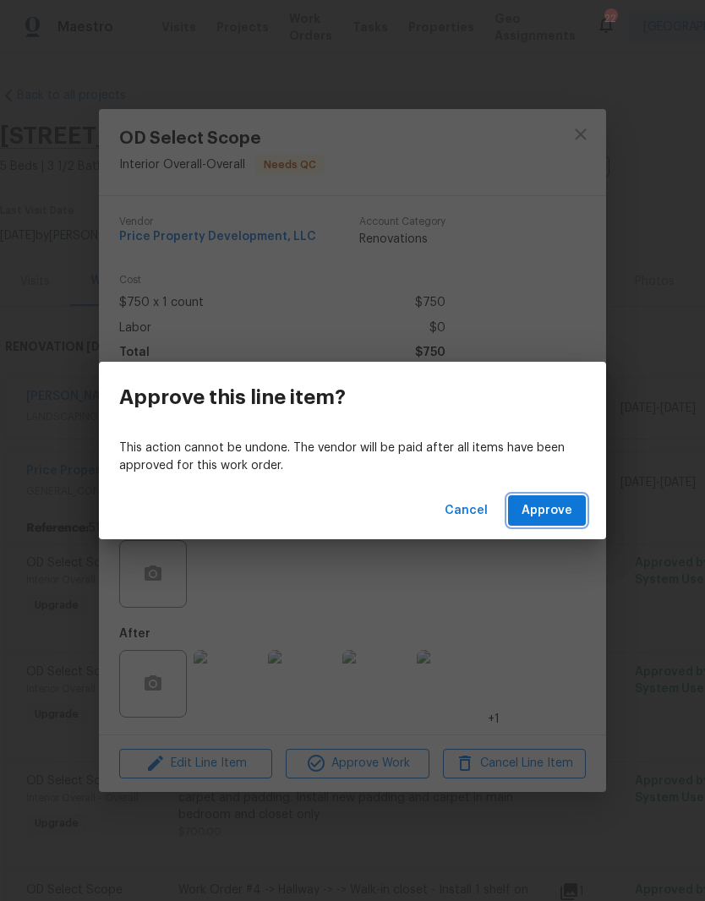
click at [557, 509] on span "Approve" at bounding box center [547, 511] width 51 height 21
